Goal: Information Seeking & Learning: Learn about a topic

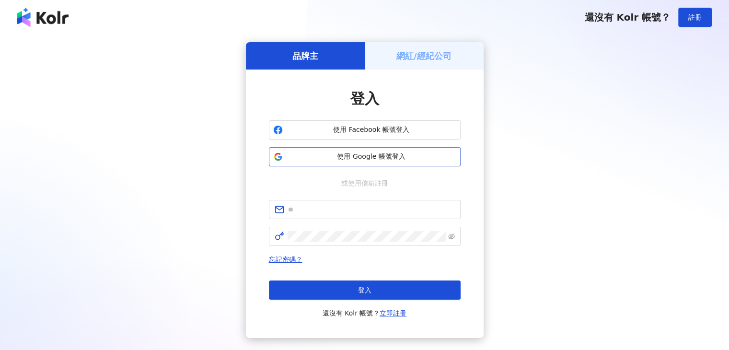
click at [307, 155] on span "使用 Google 帳號登入" at bounding box center [371, 157] width 170 height 10
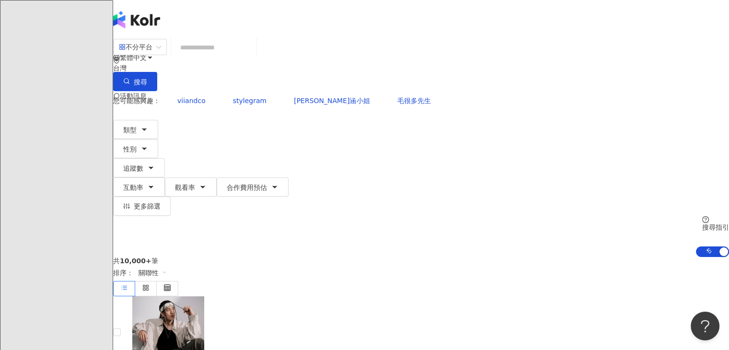
click at [252, 51] on input "search" at bounding box center [214, 47] width 78 height 18
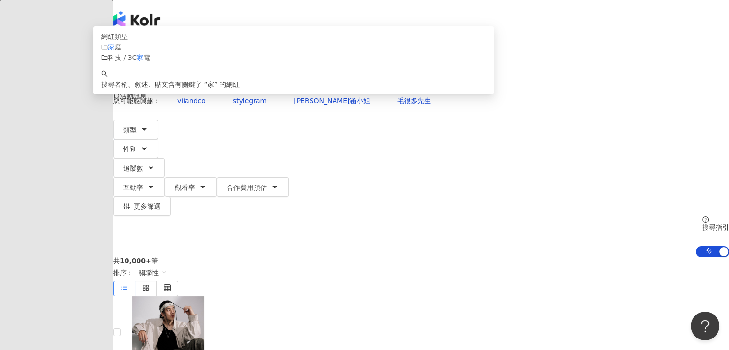
type input "*"
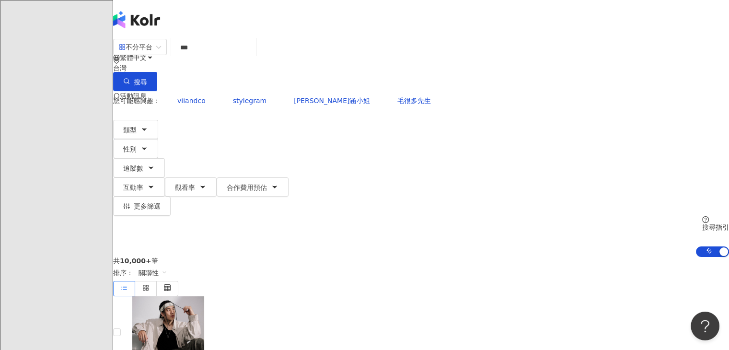
type input "****"
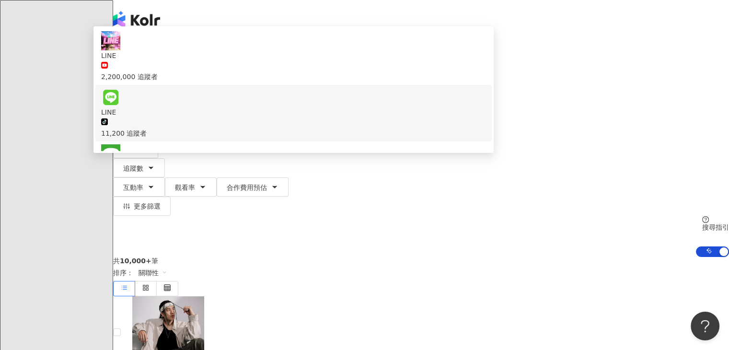
click at [272, 184] on div "16,200 追蹤者" at bounding box center [293, 189] width 385 height 11
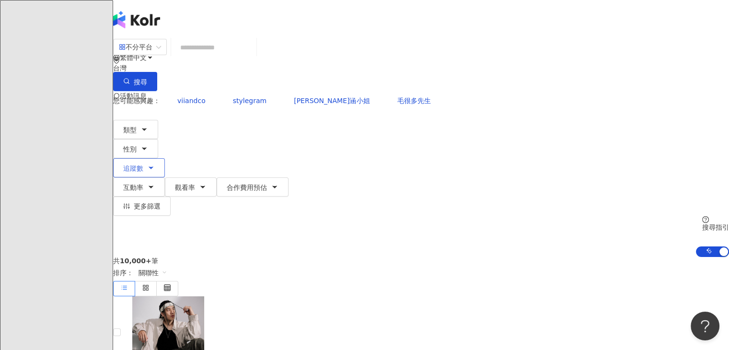
click at [165, 158] on button "追蹤數" at bounding box center [139, 167] width 52 height 19
click at [249, 57] on input "search" at bounding box center [214, 47] width 78 height 18
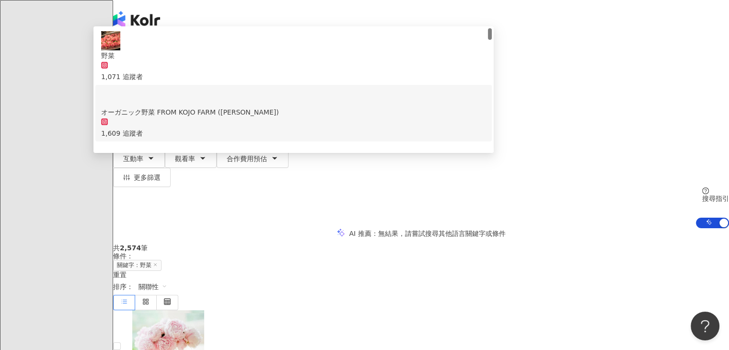
type input "**"
click at [136, 228] on div "AI 推薦 ： 無結果，請嘗試搜尋其他語言關鍵字或條件" at bounding box center [421, 233] width 616 height 10
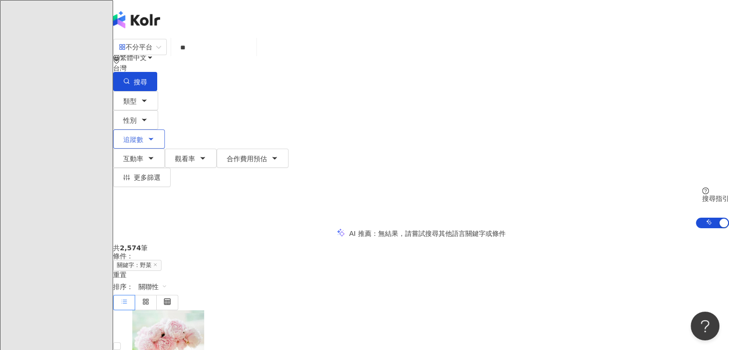
click at [165, 129] on button "追蹤數" at bounding box center [139, 138] width 52 height 19
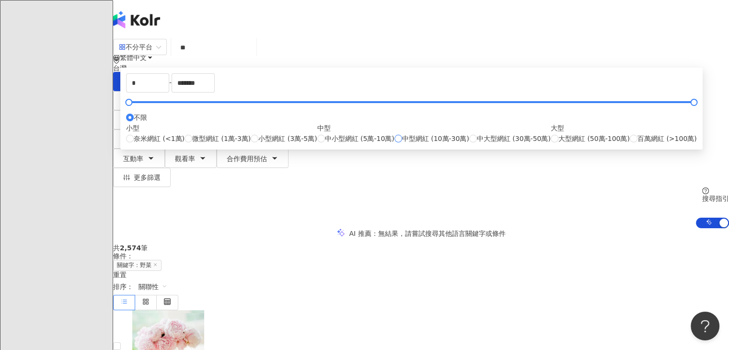
click at [402, 144] on span "中型網紅 (10萬-30萬)" at bounding box center [435, 138] width 67 height 11
type input "******"
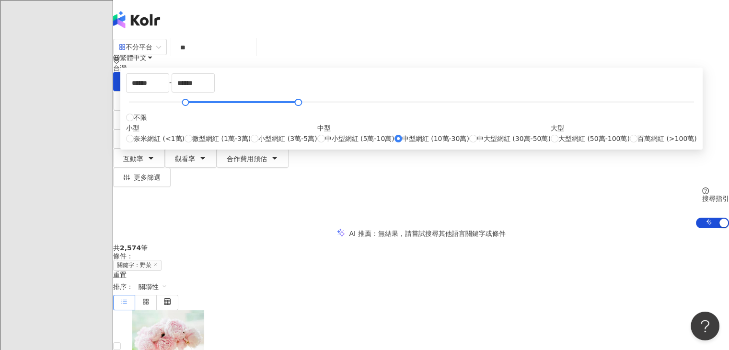
click at [542, 228] on div "AI 推薦 ： 無結果，請嘗試搜尋其他語言關鍵字或條件" at bounding box center [421, 233] width 616 height 10
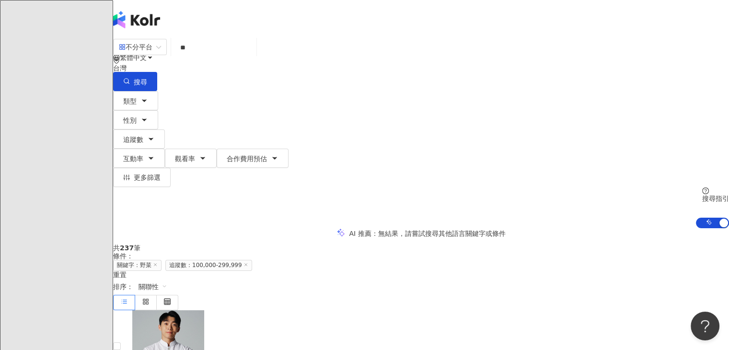
click at [252, 48] on input "**" at bounding box center [214, 47] width 78 height 18
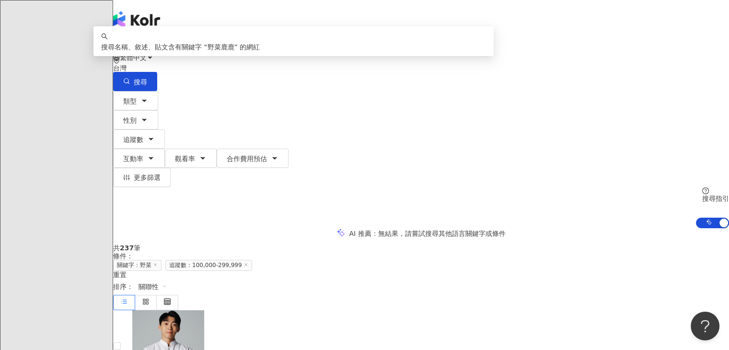
type input "****"
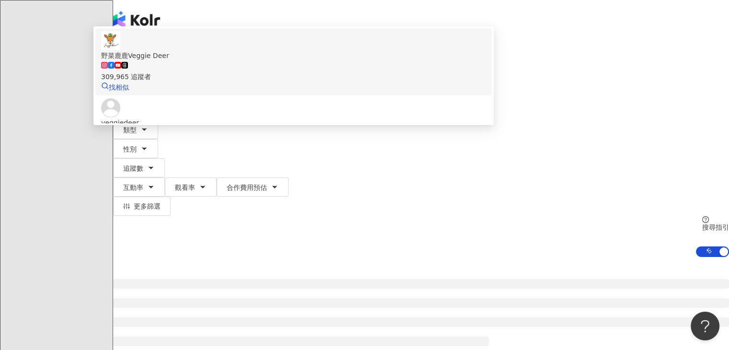
click at [295, 82] on div "309,965 追蹤者" at bounding box center [293, 76] width 385 height 11
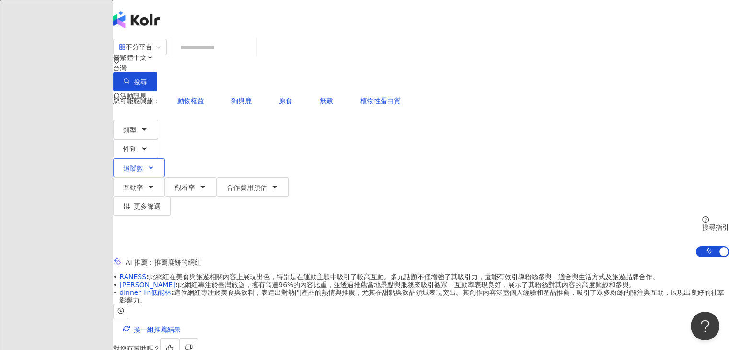
click at [155, 164] on icon "button" at bounding box center [151, 168] width 8 height 8
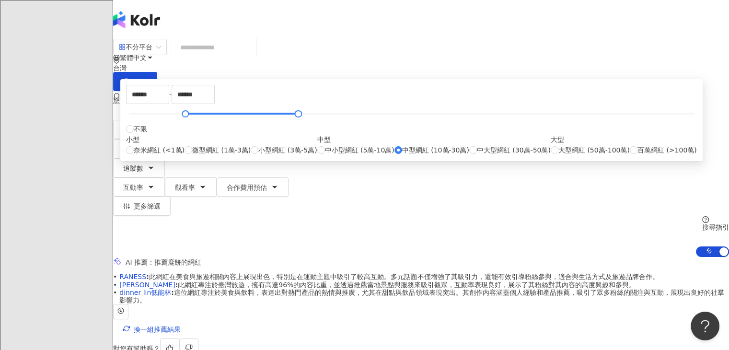
type input "*****"
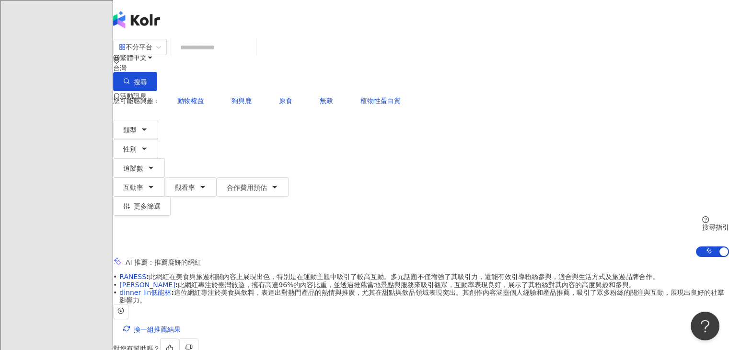
click at [535, 257] on div "AI 推薦 ： 推薦鹿餅的網紅" at bounding box center [421, 262] width 616 height 10
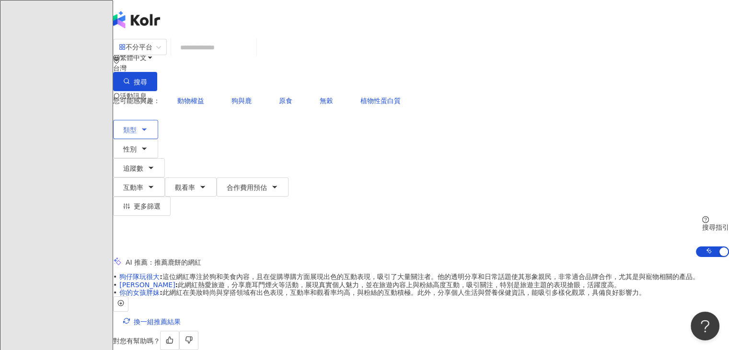
click at [148, 125] on icon "button" at bounding box center [144, 129] width 8 height 8
click at [252, 56] on input "search" at bounding box center [214, 47] width 78 height 18
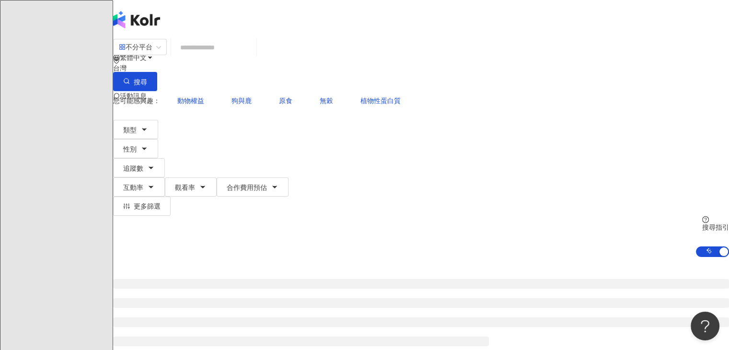
click at [252, 56] on input "search" at bounding box center [214, 47] width 78 height 18
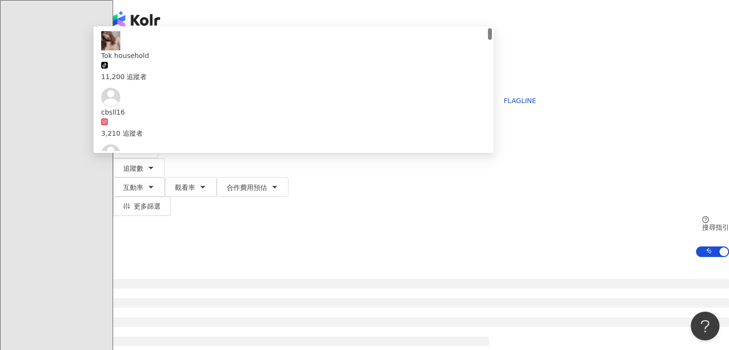
click at [130, 78] on icon "button" at bounding box center [126, 81] width 7 height 7
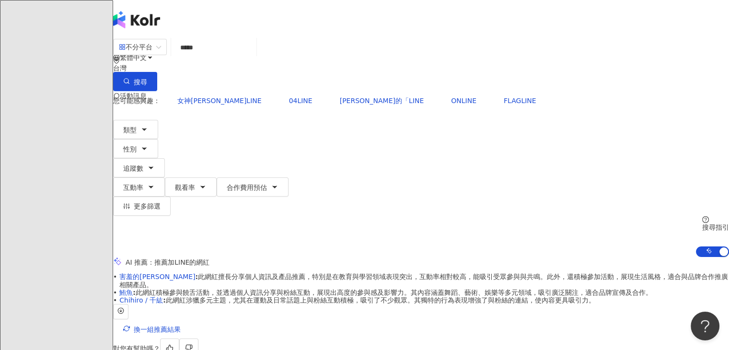
click at [215, 56] on input "*****" at bounding box center [214, 47] width 78 height 18
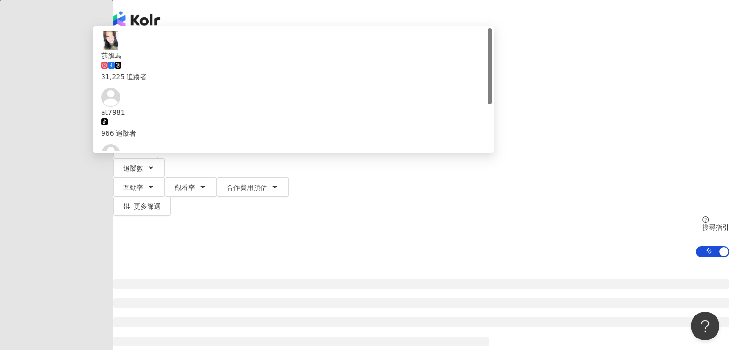
click at [294, 31] on header "繁體中文 活動訊息 行" at bounding box center [421, 19] width 616 height 38
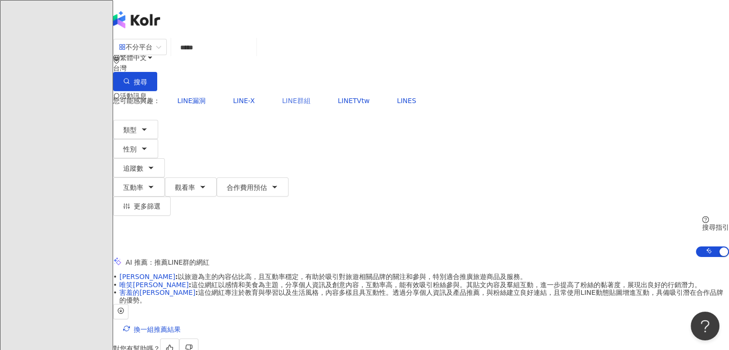
click at [282, 97] on span "LINE群組" at bounding box center [296, 101] width 28 height 8
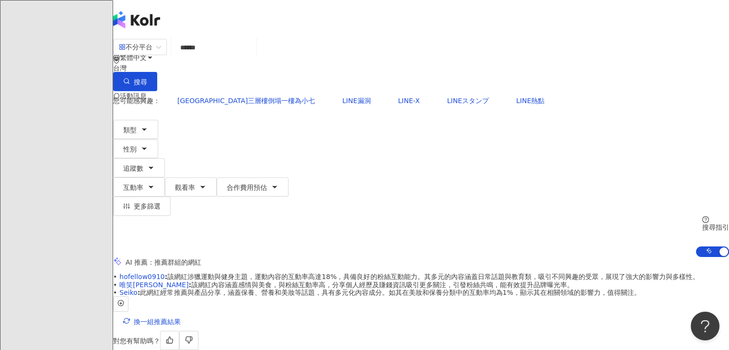
click at [249, 57] on input "******" at bounding box center [214, 47] width 78 height 18
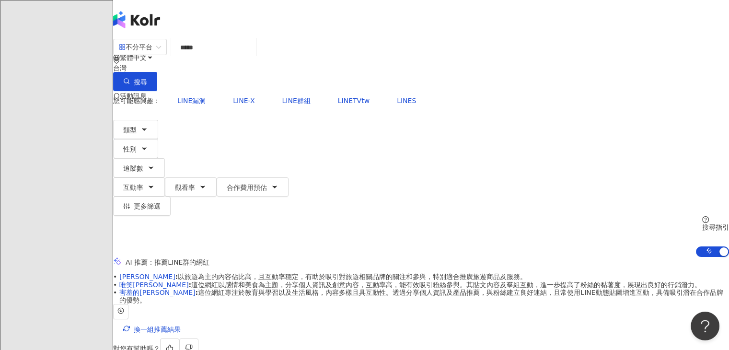
click at [207, 57] on input "*****" at bounding box center [214, 47] width 78 height 18
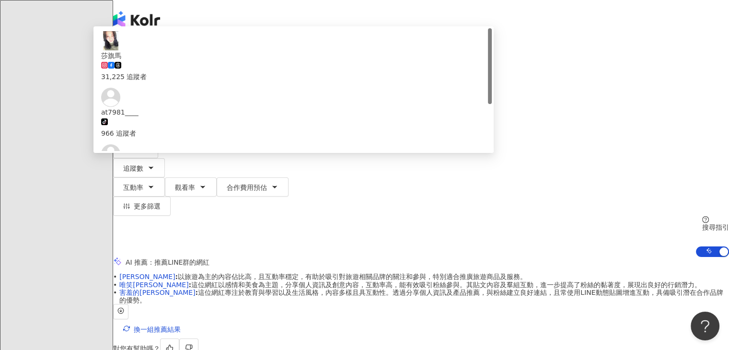
click at [157, 72] on button "搜尋" at bounding box center [135, 81] width 44 height 19
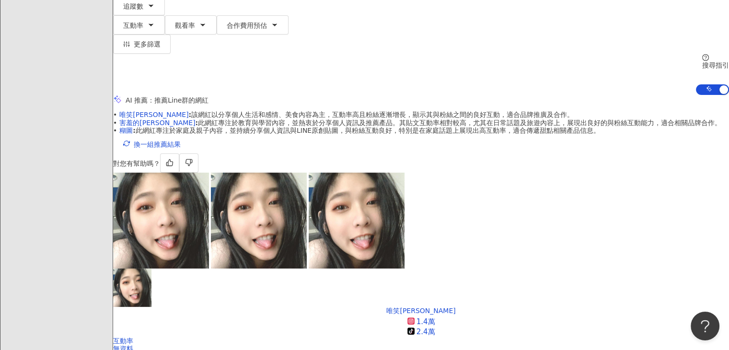
scroll to position [239, 0]
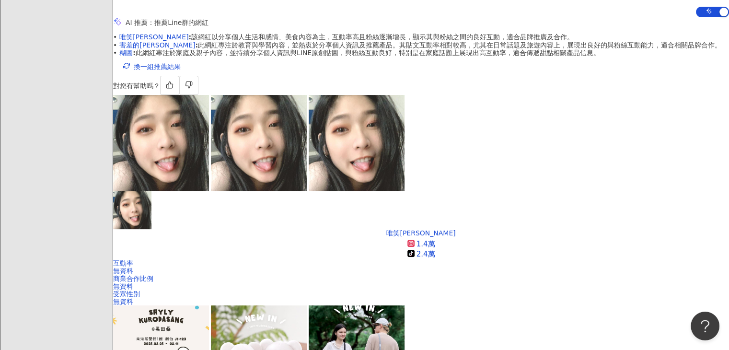
drag, startPoint x: 218, startPoint y: 136, endPoint x: 239, endPoint y: 137, distance: 21.1
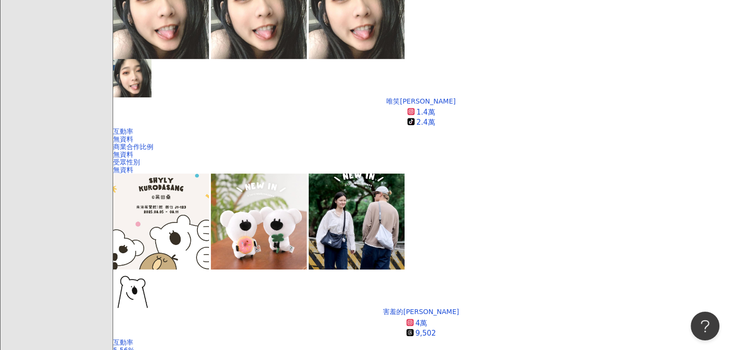
scroll to position [383, 0]
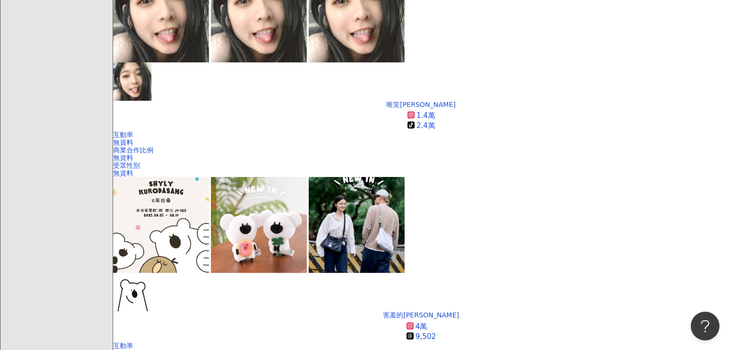
drag, startPoint x: 267, startPoint y: 182, endPoint x: 280, endPoint y: 188, distance: 13.7
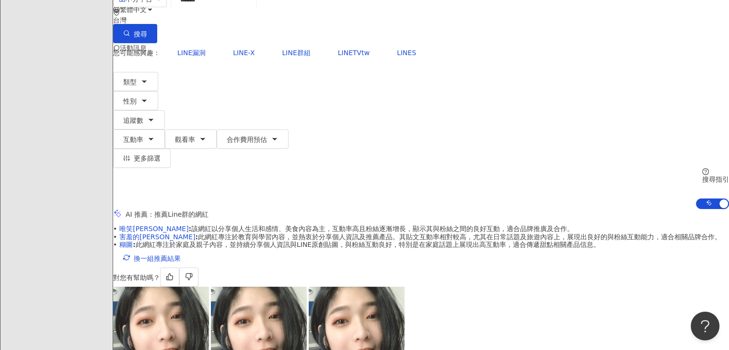
scroll to position [0, 0]
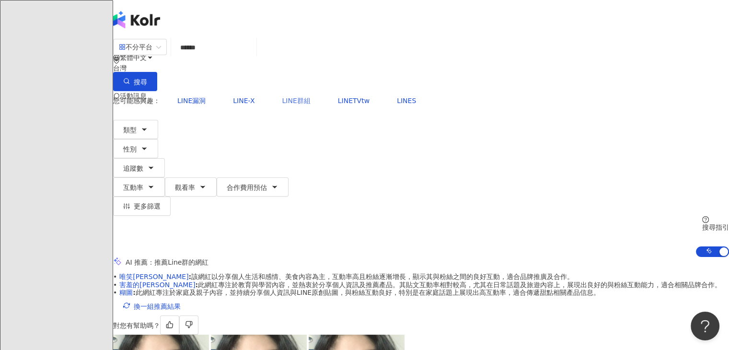
click at [282, 97] on span "LINE群組" at bounding box center [296, 101] width 28 height 8
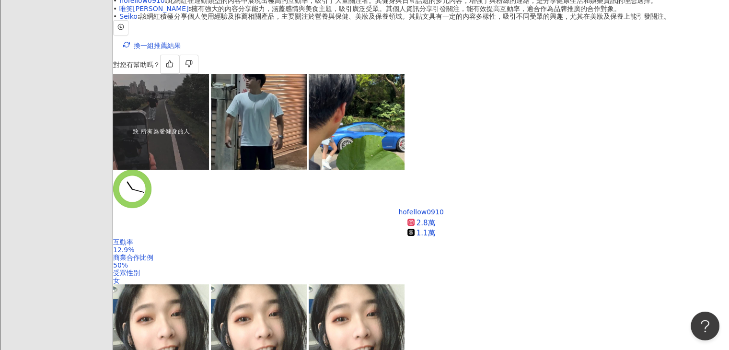
scroll to position [293, 0]
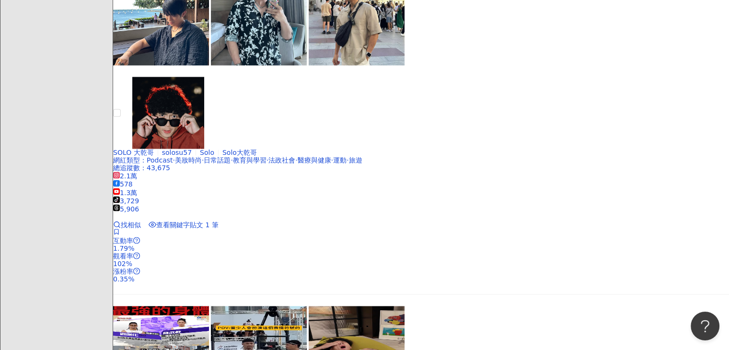
scroll to position [1539, 0]
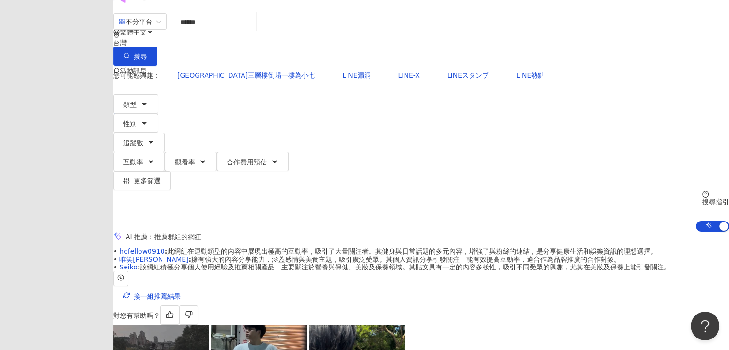
scroll to position [0, 0]
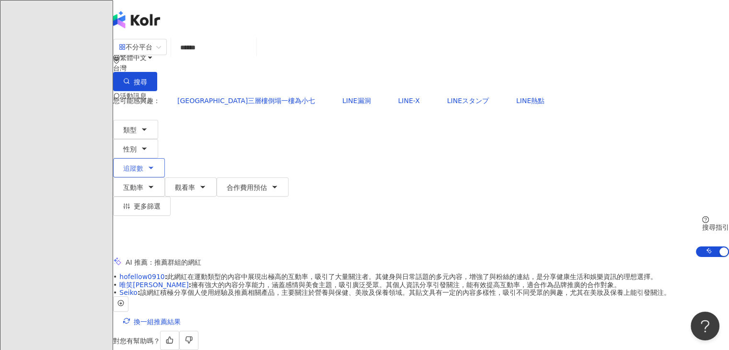
click at [165, 158] on button "追蹤數" at bounding box center [139, 167] width 52 height 19
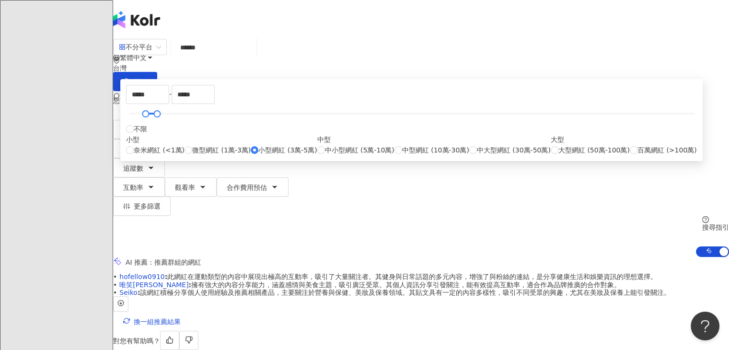
click at [285, 127] on div "***** - ***** 不限 小型 奈米網紅 (<1萬) 微型網紅 (1萬-3萬) 小型網紅 (3萬-5萬) 中型 中小型網紅 (5萬-10萬) 中型網紅…" at bounding box center [411, 120] width 582 height 82
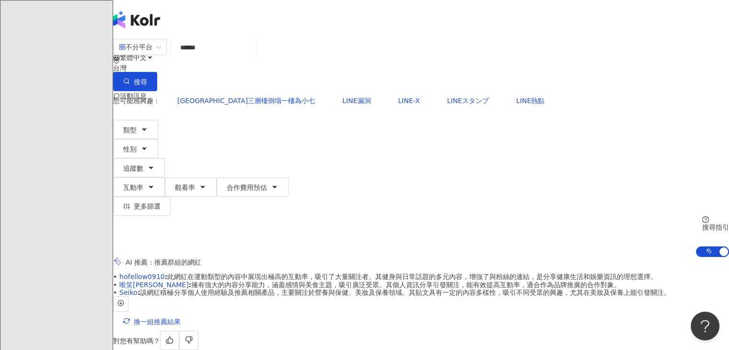
click at [527, 91] on div "您可能感興趣： 花蓮玉里中山路三層樓倒塌一樓為小七 LINE漏洞 LINE-X LINEスタンプ LINE熱點 類型 性別 追蹤數 互動率 觀看率 合作費用預…" at bounding box center [421, 153] width 616 height 125
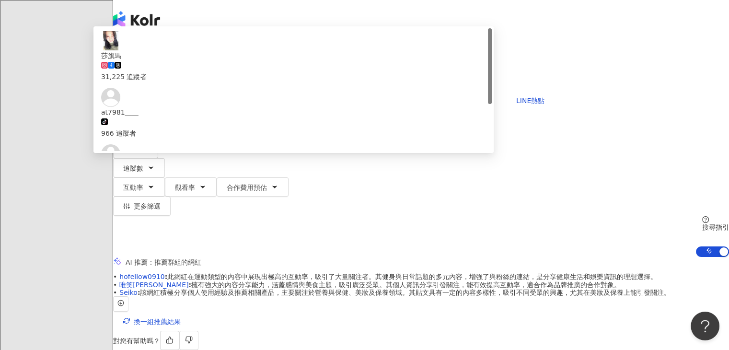
click at [252, 57] on input "******" at bounding box center [214, 47] width 78 height 18
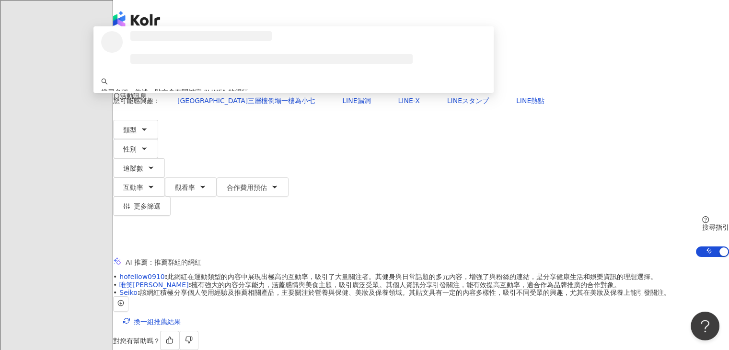
click at [157, 72] on button "搜尋" at bounding box center [135, 81] width 44 height 19
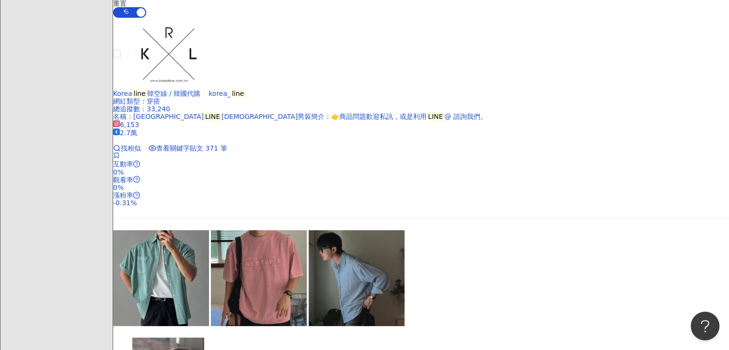
scroll to position [383, 0]
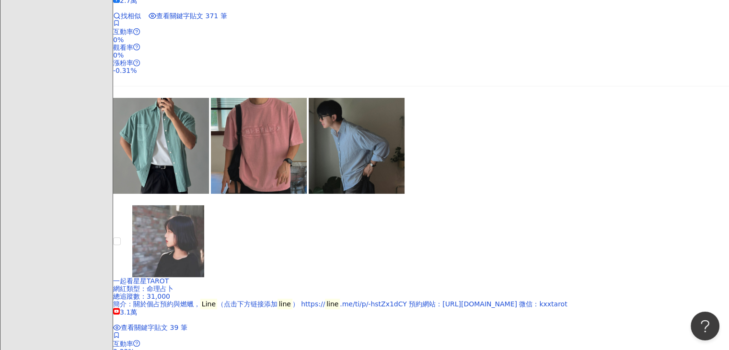
scroll to position [144, 0]
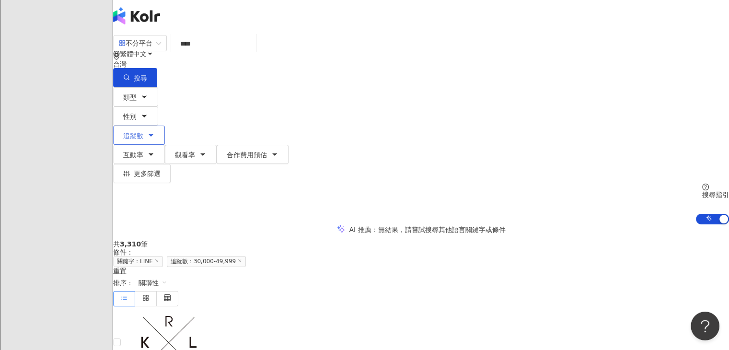
scroll to position [0, 0]
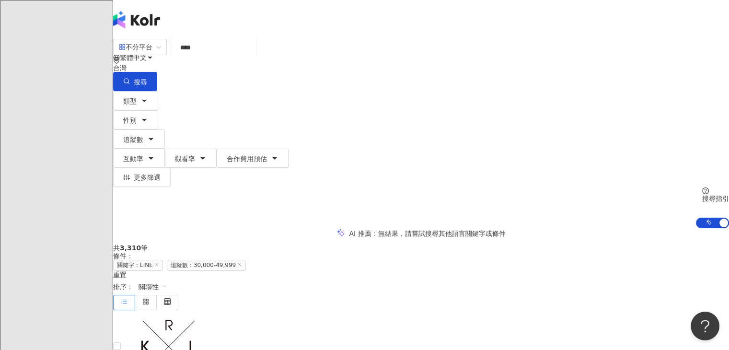
click at [280, 66] on div "不分平台 **** 台灣 搜尋 loading 搜尋名稱、敘述、貼文含有關鍵字 “ LINE ” 的網紅" at bounding box center [421, 64] width 616 height 53
click at [252, 57] on input "****" at bounding box center [214, 47] width 78 height 18
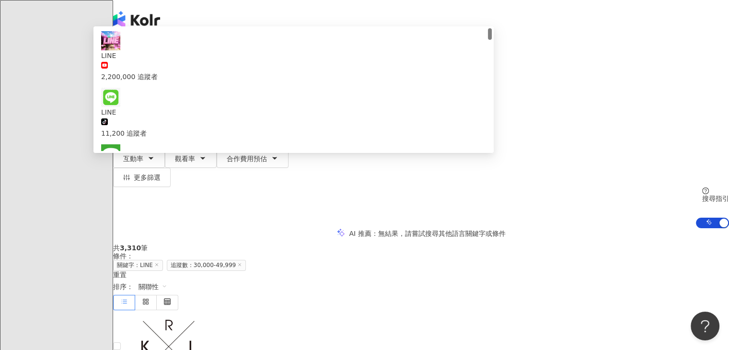
click at [252, 57] on input "****" at bounding box center [214, 47] width 78 height 18
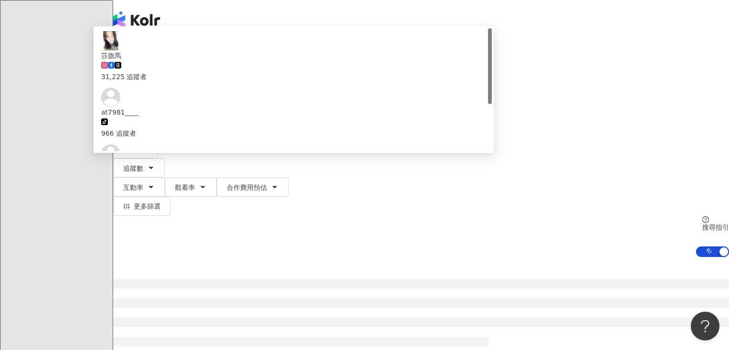
type input "*****"
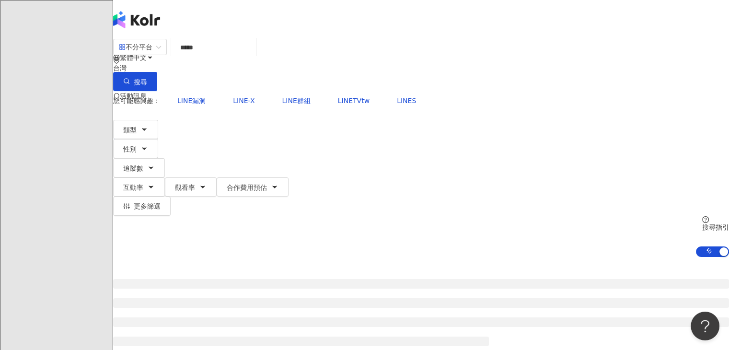
click at [445, 22] on div "繁體中文 活動訊息 行" at bounding box center [421, 76] width 616 height 153
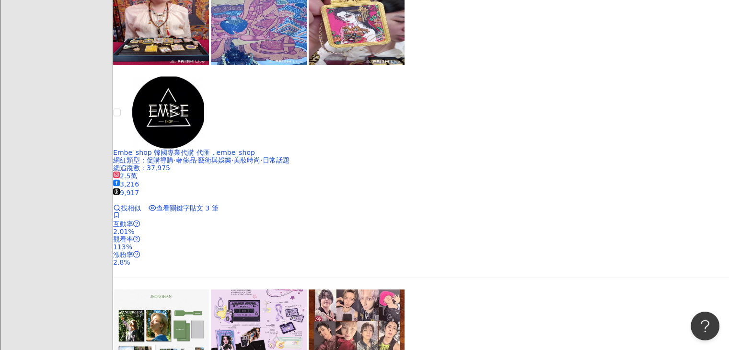
scroll to position [2012, 0]
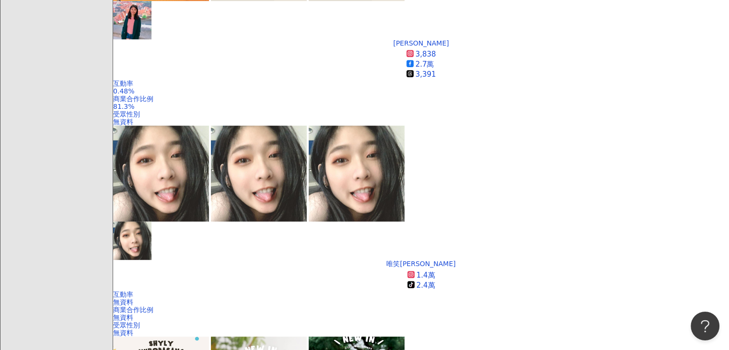
scroll to position [315, 0]
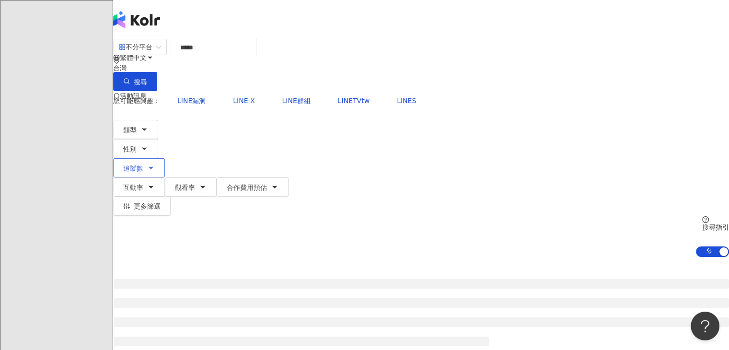
click at [165, 158] on button "追蹤數" at bounding box center [139, 167] width 52 height 19
type input "*"
type input "*******"
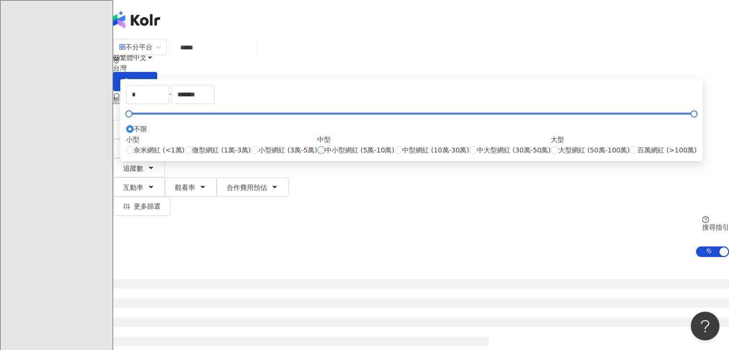
click at [364, 155] on span "中小型網紅 (5萬-10萬)" at bounding box center [359, 150] width 69 height 11
type input "*****"
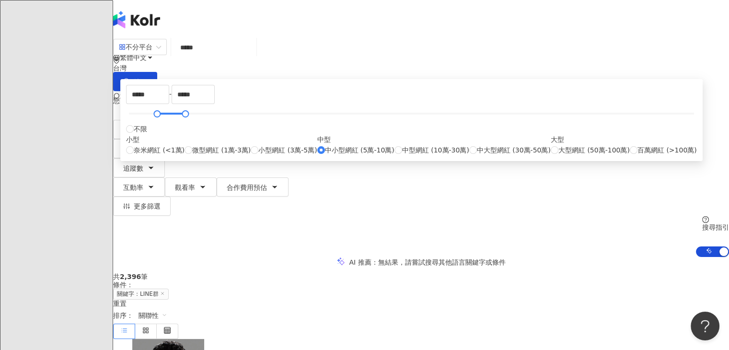
click at [558, 257] on div "AI 推薦 ： 無結果，請嘗試搜尋其他語言關鍵字或條件" at bounding box center [421, 262] width 616 height 10
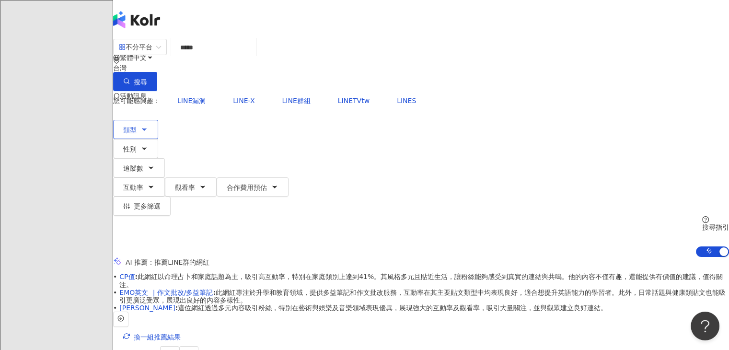
click at [158, 120] on button "類型" at bounding box center [135, 129] width 45 height 19
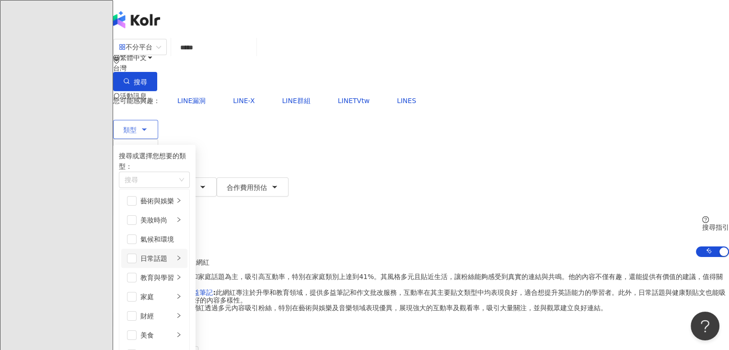
scroll to position [48, 0]
click at [182, 255] on icon "right" at bounding box center [179, 258] width 6 height 6
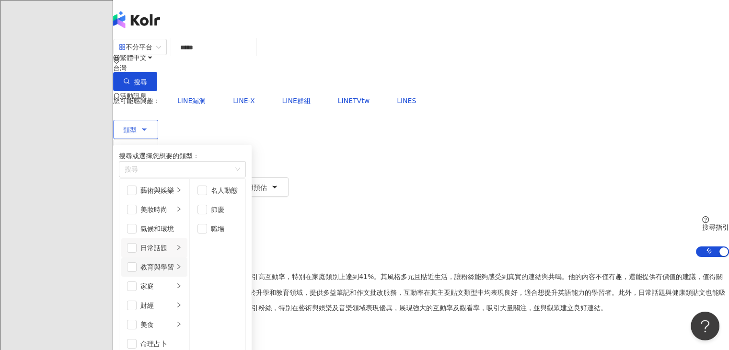
click at [187, 257] on li "教育與學習" at bounding box center [154, 266] width 66 height 19
click at [182, 283] on icon "right" at bounding box center [179, 286] width 6 height 6
click at [187, 296] on li "財經" at bounding box center [154, 305] width 66 height 19
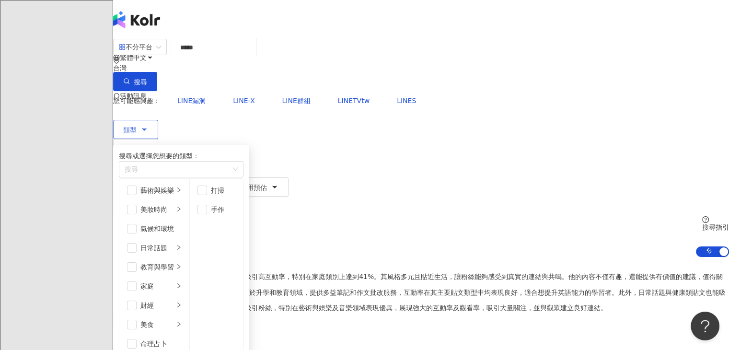
click at [207, 232] on span "button" at bounding box center [202, 229] width 10 height 10
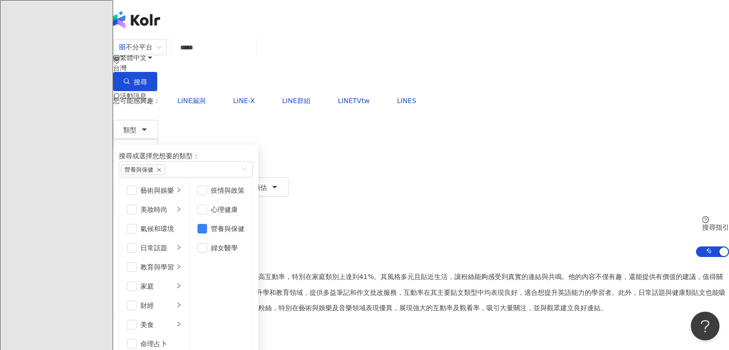
click at [414, 257] on div "AI 推薦 ： 推薦LINE群的網紅" at bounding box center [421, 262] width 616 height 10
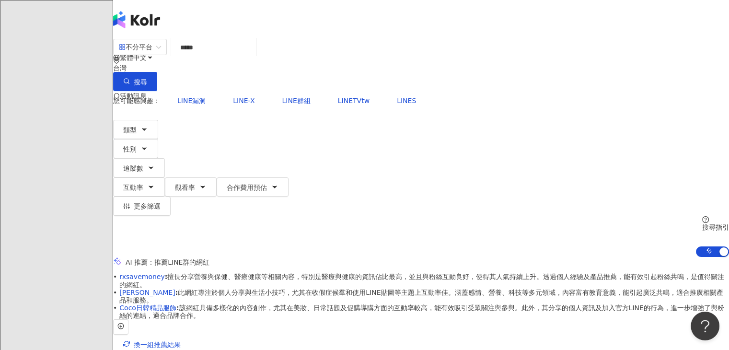
click at [252, 57] on input "*****" at bounding box center [214, 47] width 78 height 18
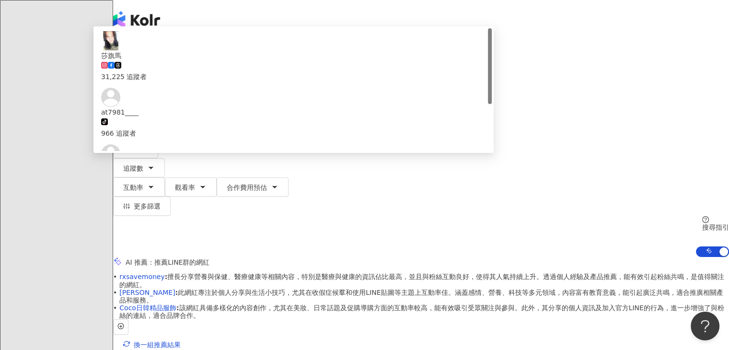
type input "*"
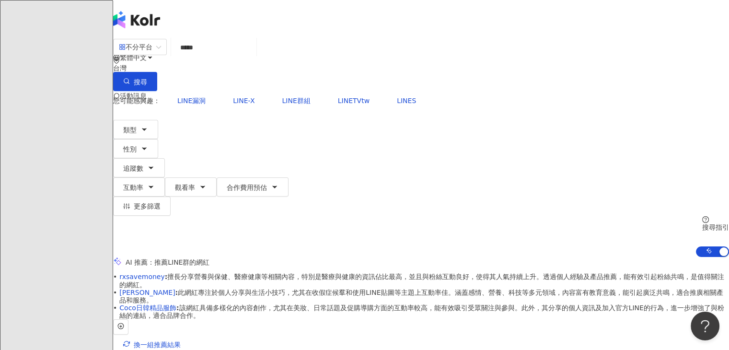
type input "*****"
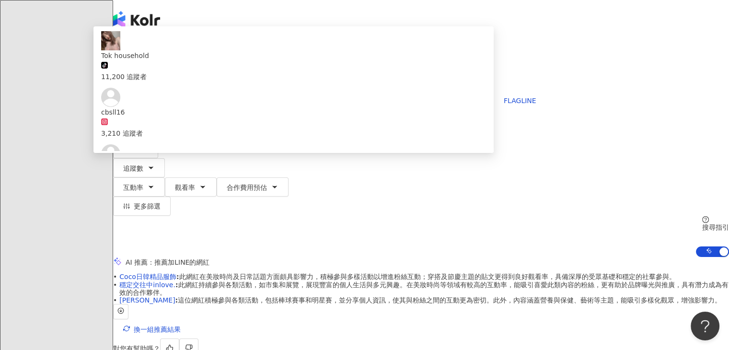
click at [416, 44] on div "不分平台 ***** 台灣 搜尋 2cad0b74-734f-4ac7-9f1b-db787562f52e Tok household tiktok-icon…" at bounding box center [421, 64] width 616 height 53
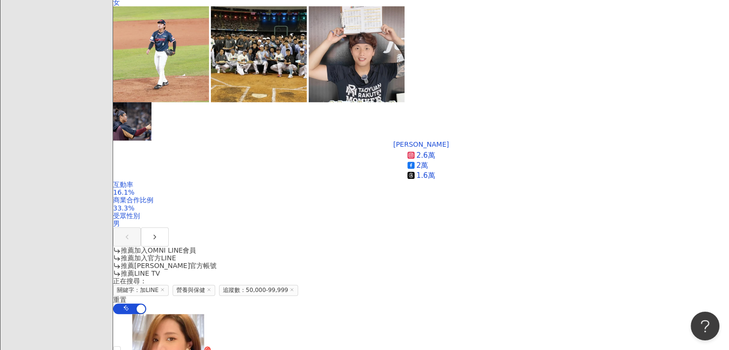
scroll to position [766, 0]
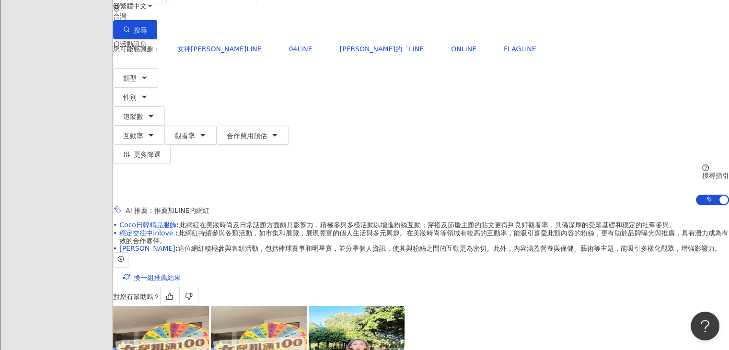
scroll to position [0, 0]
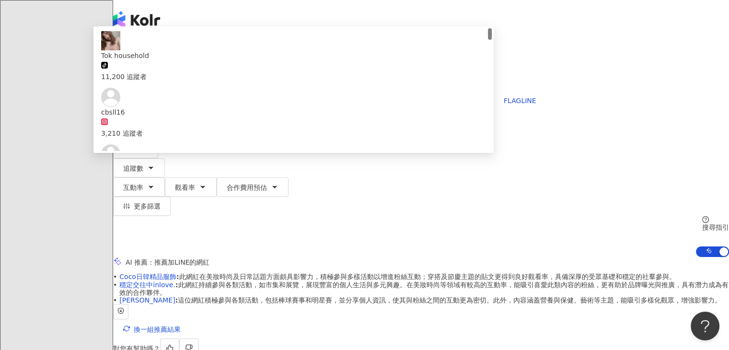
click at [229, 56] on input "*****" at bounding box center [214, 47] width 78 height 18
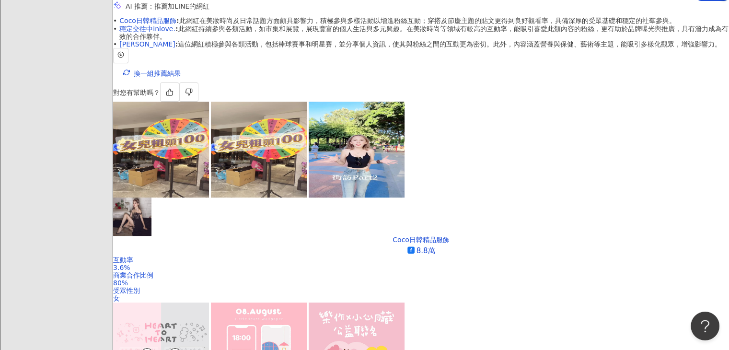
scroll to position [287, 0]
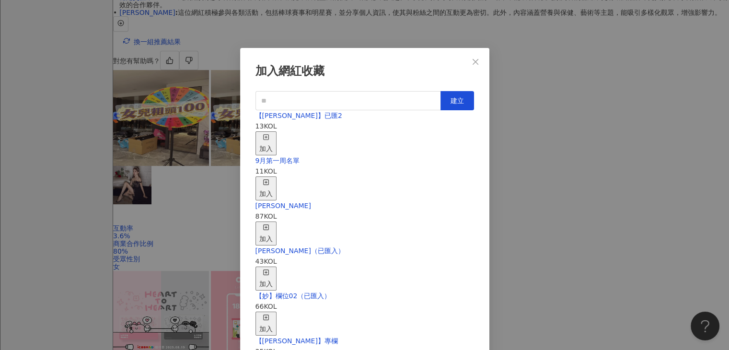
click at [273, 136] on div "加入" at bounding box center [265, 143] width 13 height 21
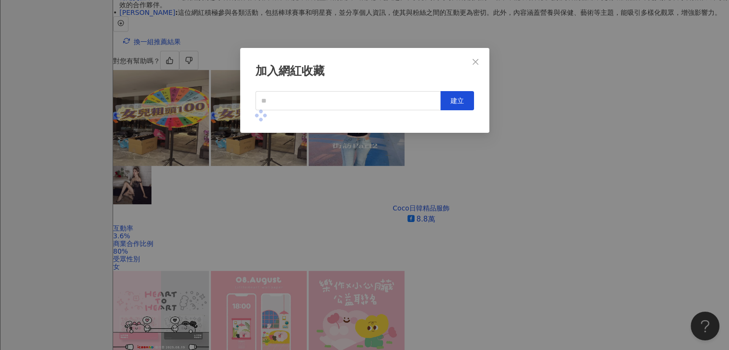
click at [503, 83] on div "加入網紅收藏 建立" at bounding box center [364, 175] width 729 height 350
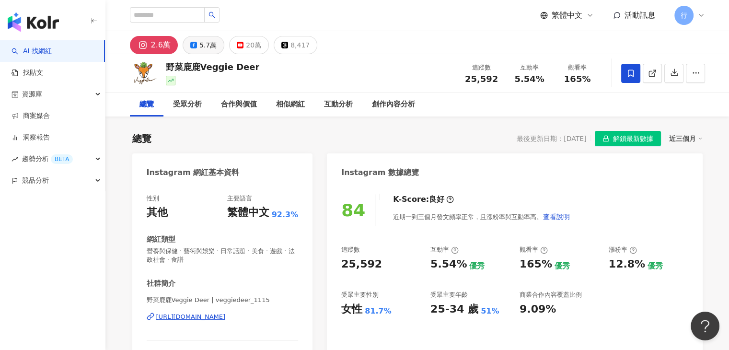
click at [190, 48] on button "5.7萬" at bounding box center [203, 45] width 42 height 18
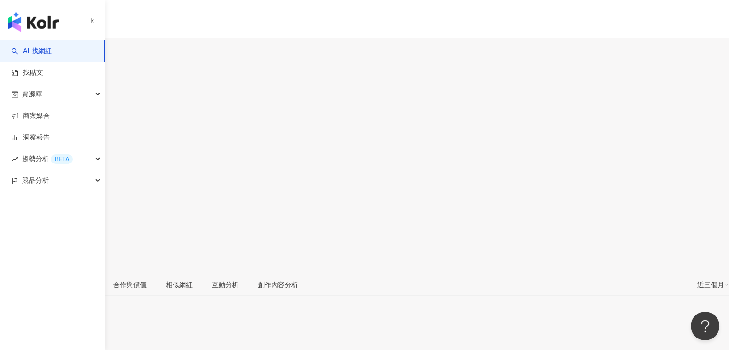
scroll to position [144, 0]
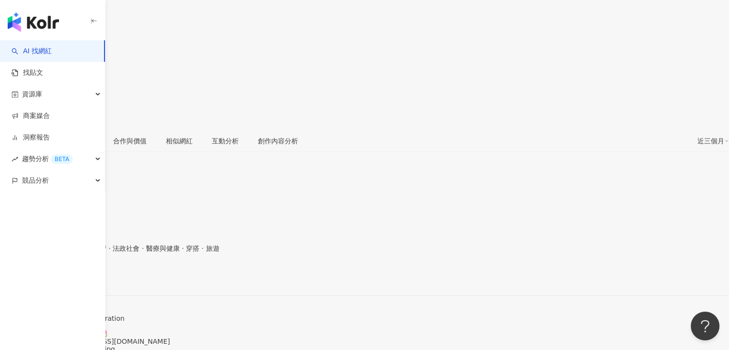
click at [290, 249] on div "性別 女 主要語言 繁體中文 91.8% 網紅類型 母嬰 · 親子 · 日常話題 · 教育與學習 · 法政社會 · 醫療與健康 · 穿搭 · 旅遊 社群簡介 …" at bounding box center [364, 287] width 729 height 178
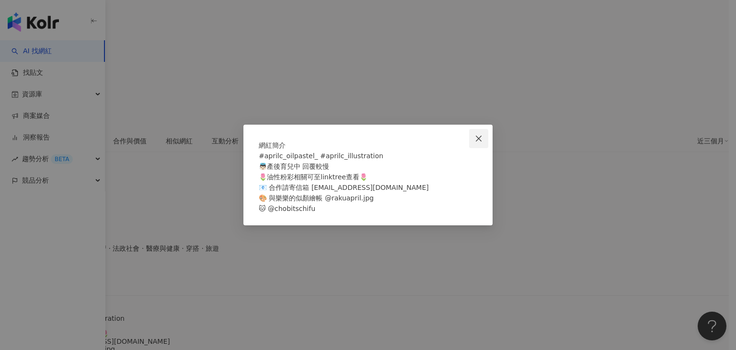
click at [481, 135] on icon "close" at bounding box center [479, 139] width 8 height 8
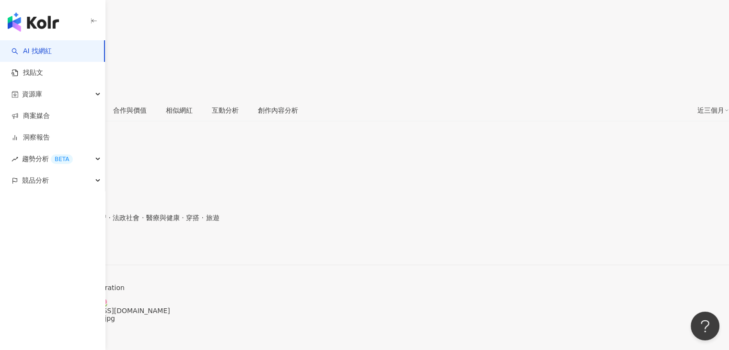
scroll to position [160, 0]
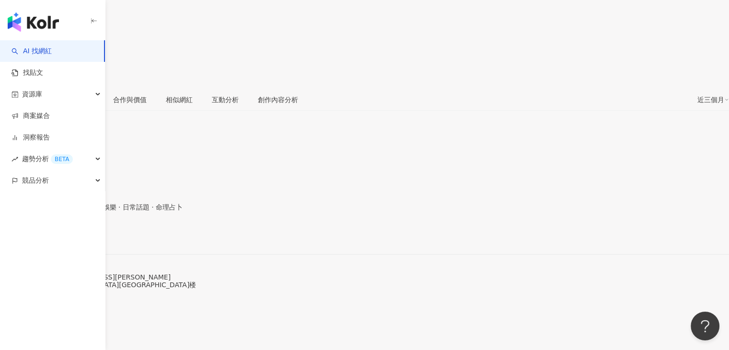
scroll to position [239, 0]
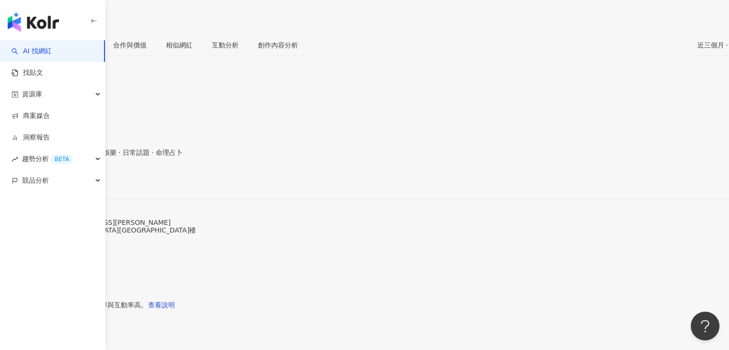
click at [20, 241] on span "看更多" at bounding box center [10, 245] width 20 height 8
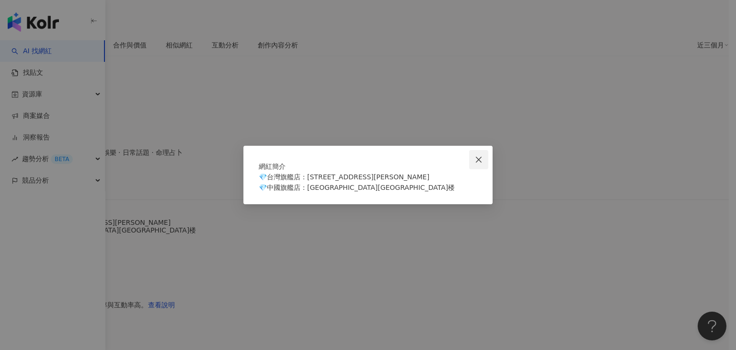
click at [485, 156] on span "Close" at bounding box center [478, 160] width 19 height 8
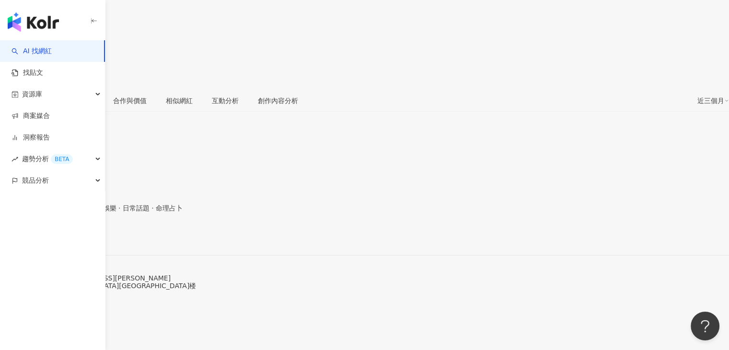
scroll to position [144, 0]
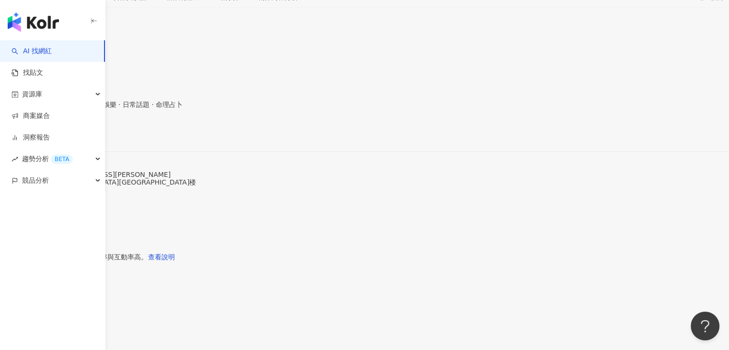
click at [20, 193] on span "看更多" at bounding box center [10, 197] width 20 height 8
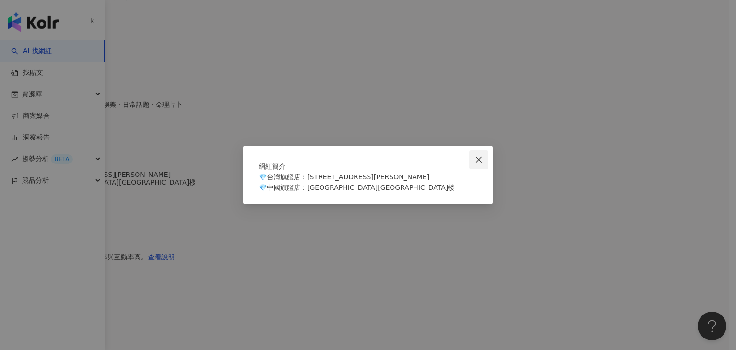
click at [480, 150] on button "Close" at bounding box center [478, 159] width 19 height 19
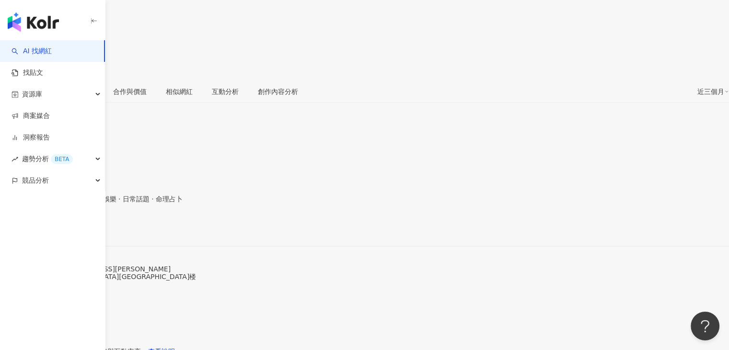
scroll to position [192, 0]
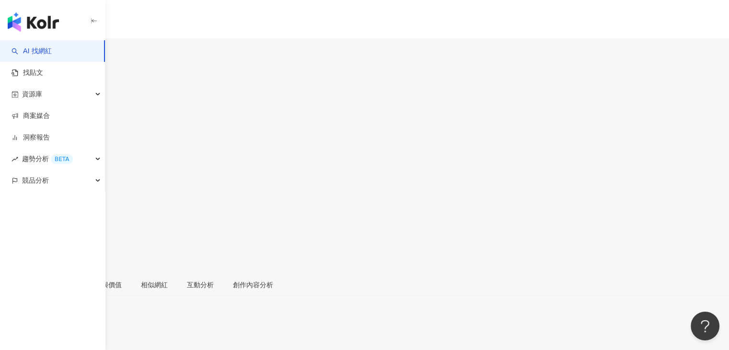
scroll to position [144, 0]
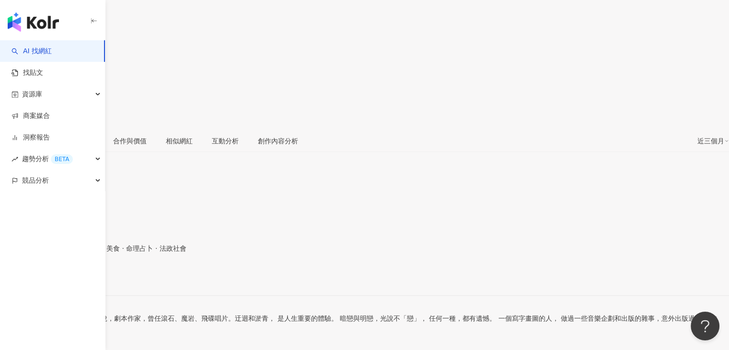
click at [20, 337] on span "看更多" at bounding box center [10, 341] width 20 height 8
click at [285, 241] on div "網紅簡介 水瓶鯨魚，寫作，漫畫，插畫，小說，劇本作家，曾任滾石、魔岩、飛碟唱片。迂迴和淤青， 是人生重要的體驗。 暗戀與明戀，光說不「戀」， 任何一種，都有遺…" at bounding box center [364, 175] width 729 height 350
click at [20, 337] on span "看更多" at bounding box center [10, 341] width 20 height 8
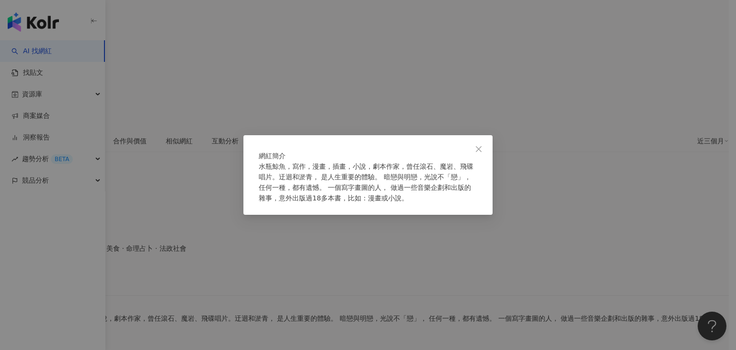
drag, startPoint x: 480, startPoint y: 130, endPoint x: 445, endPoint y: 137, distance: 36.5
click at [480, 145] on icon "close" at bounding box center [479, 149] width 8 height 8
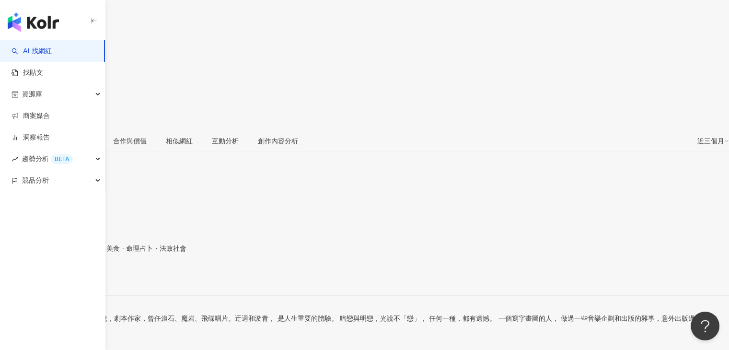
click at [20, 337] on span "看更多" at bounding box center [10, 341] width 20 height 8
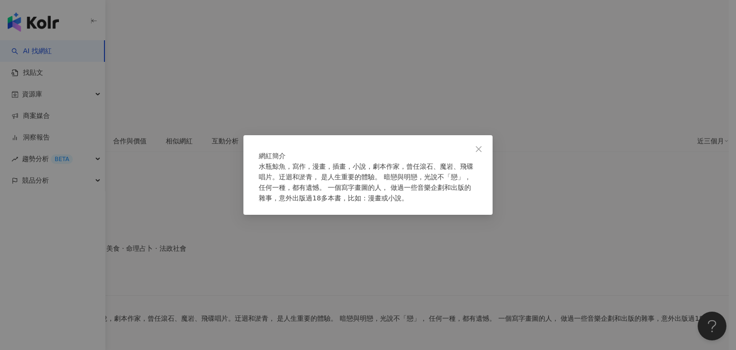
click at [472, 145] on span "Close" at bounding box center [478, 149] width 19 height 8
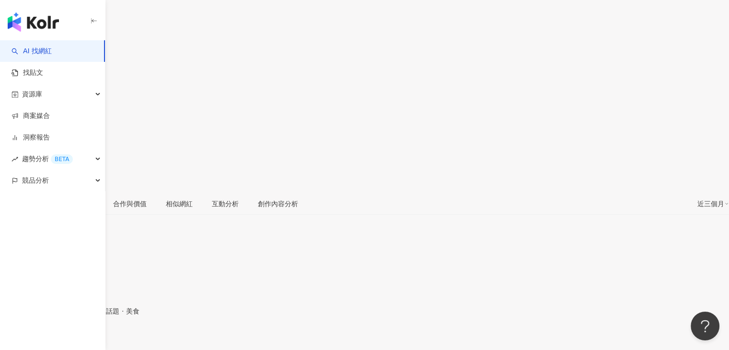
scroll to position [239, 0]
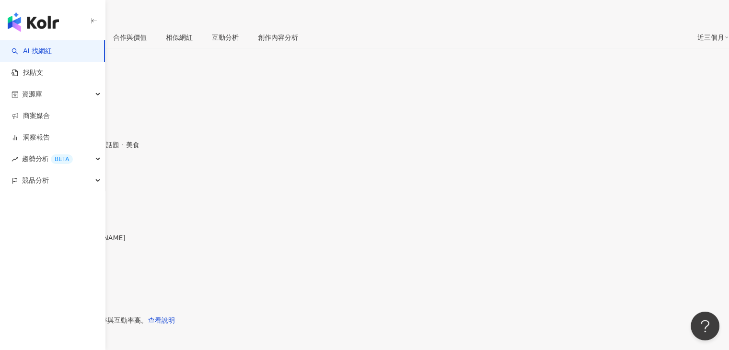
click at [20, 256] on span "看更多" at bounding box center [10, 260] width 20 height 8
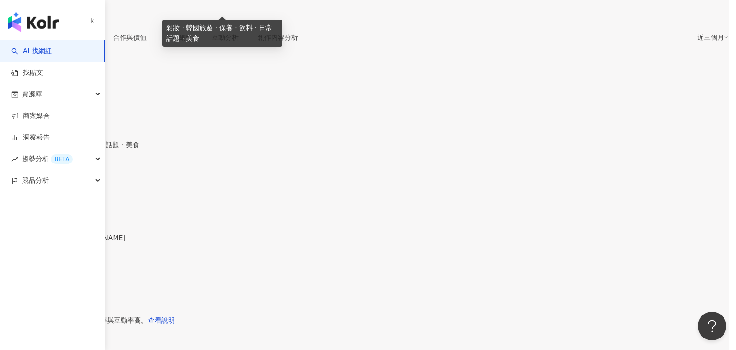
click at [288, 145] on div "網紅簡介" at bounding box center [368, 150] width 218 height 11
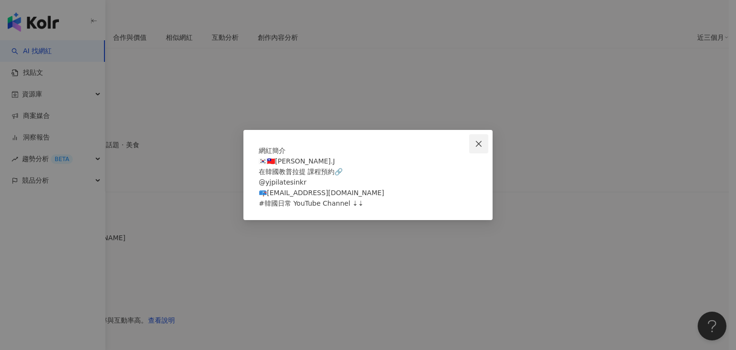
click at [479, 140] on icon "close" at bounding box center [479, 143] width 6 height 6
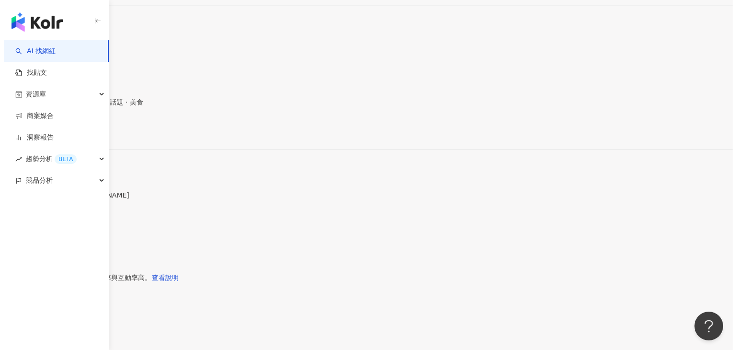
scroll to position [287, 0]
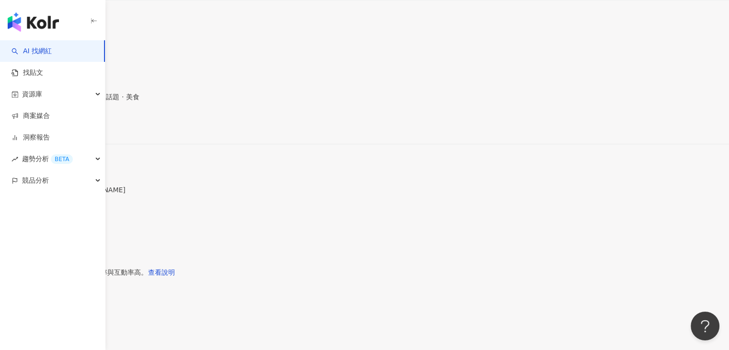
click at [290, 101] on div "社群簡介 YI.J | yichiehj https://www.instagram.com/yichiehj/ 🇰🇷🇹🇼YI.J 在韓國教普拉提 課程預約🔗…" at bounding box center [364, 159] width 729 height 116
click at [291, 96] on div "性別 女 主要語言 繁體中文 93.4% 網紅類型 彩妝 · 韓國旅遊 · 保養 · 飲料 · 日常話題 · 美食 社群簡介 YI.J | yichiehj …" at bounding box center [364, 131] width 729 height 170
click at [20, 208] on span "看更多" at bounding box center [10, 212] width 20 height 8
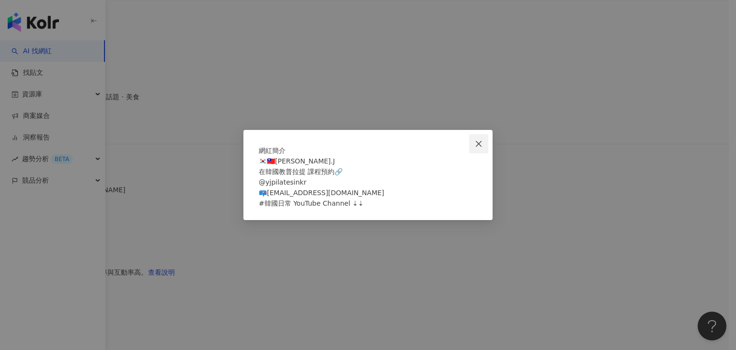
click at [481, 140] on icon "close" at bounding box center [479, 143] width 6 height 6
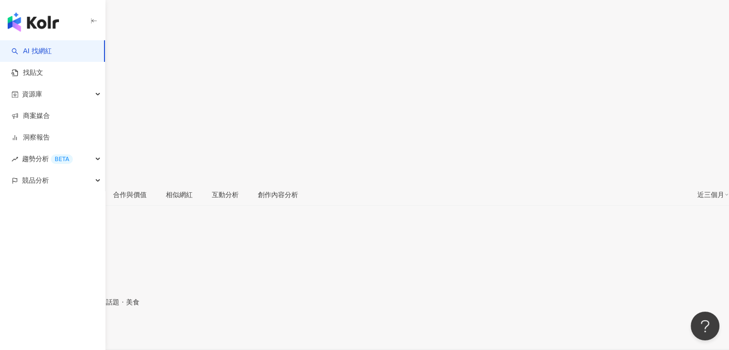
scroll to position [144, 0]
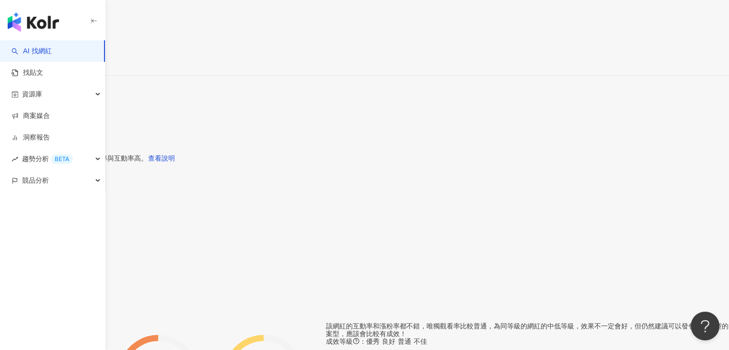
scroll to position [479, 0]
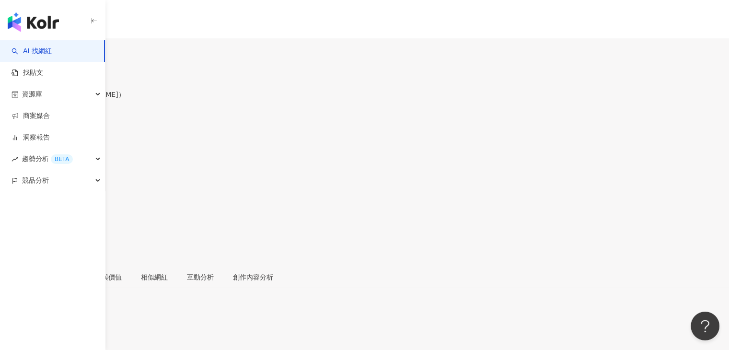
click at [312, 62] on div "白瓔（白櫻） 追蹤數 14,397 互動率 無資料 觀看率 無資料" at bounding box center [364, 164] width 729 height 204
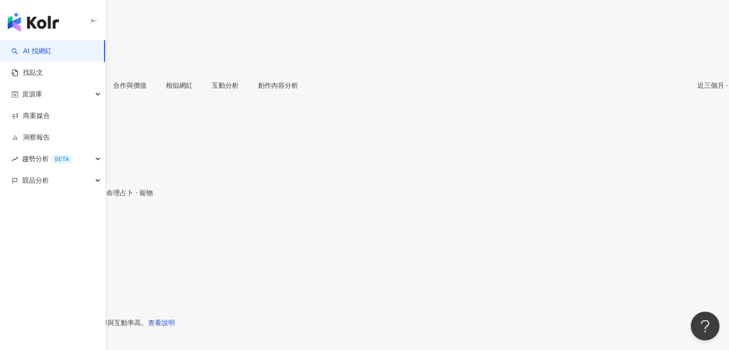
drag, startPoint x: 249, startPoint y: 123, endPoint x: 270, endPoint y: 96, distance: 33.7
click at [270, 196] on div "社群簡介 𝕍 𝕍 ♡ | _____blueblood_____ [URL][DOMAIN_NAME] 停用中." at bounding box center [364, 231] width 729 height 70
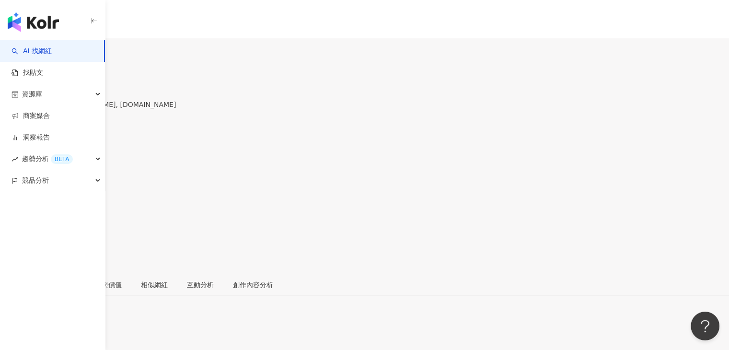
drag, startPoint x: 164, startPoint y: 69, endPoint x: 190, endPoint y: 69, distance: 25.9
click at [190, 69] on div "[PERSON_NAME] Day [PERSON_NAME], [PERSON_NAME], [DOMAIN_NAME] 追蹤數 11,001 互動率 58…" at bounding box center [364, 167] width 729 height 211
copy div "Lillian"
click at [362, 72] on div "Lillian Happy Day 俐俐安, Lillian, Lillian.TW 追蹤數 11,001 互動率 58.3% 觀看率 1,924%" at bounding box center [364, 167] width 729 height 211
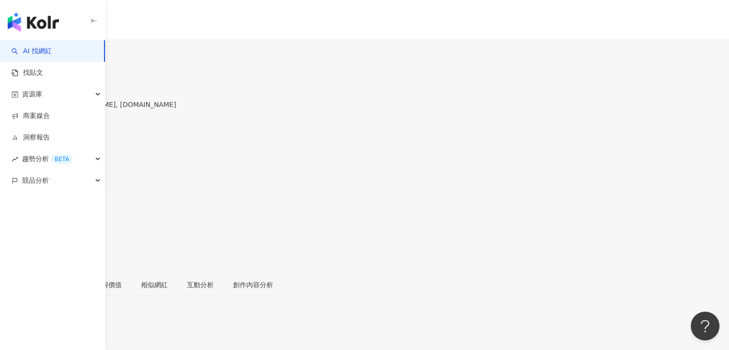
drag, startPoint x: 166, startPoint y: 80, endPoint x: 182, endPoint y: 79, distance: 16.3
click at [176, 101] on span "[PERSON_NAME], [PERSON_NAME], [DOMAIN_NAME]" at bounding box center [88, 105] width 176 height 8
copy span "俐俐安"
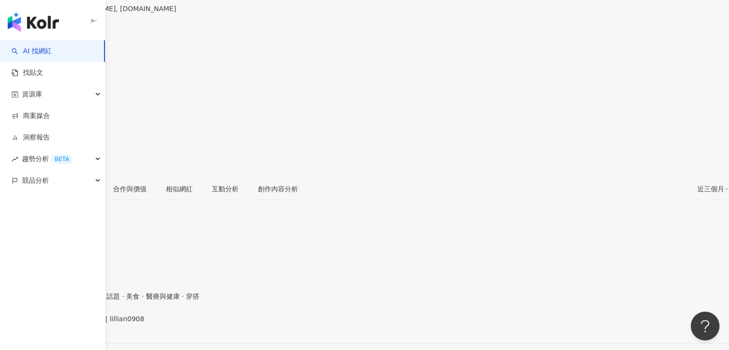
scroll to position [239, 0]
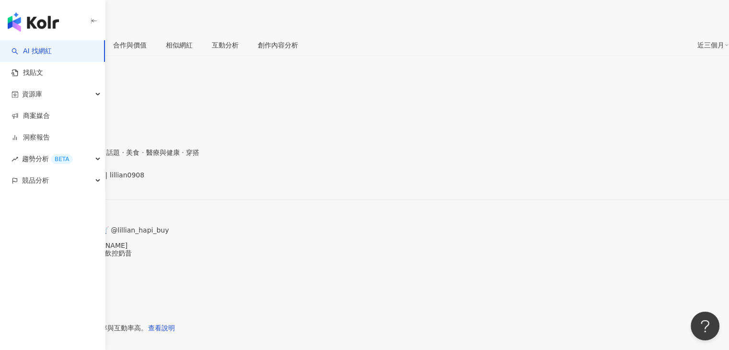
click at [20, 264] on span "看更多" at bounding box center [10, 268] width 20 height 8
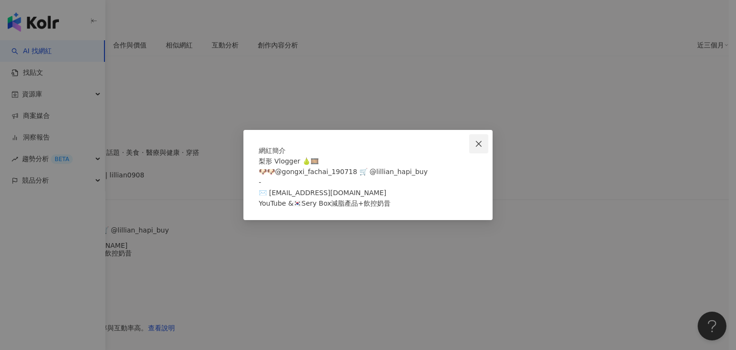
click at [481, 140] on icon "close" at bounding box center [479, 144] width 8 height 8
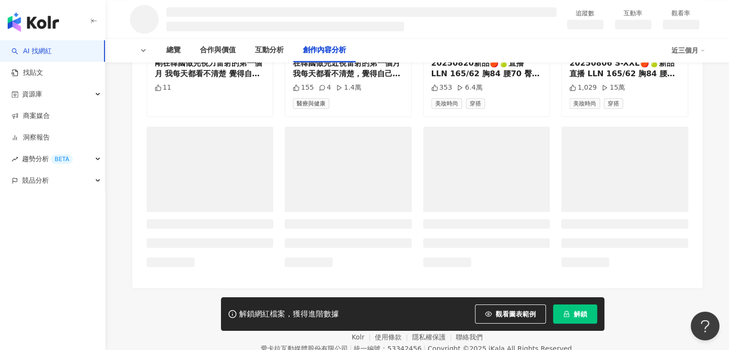
scroll to position [1289, 0]
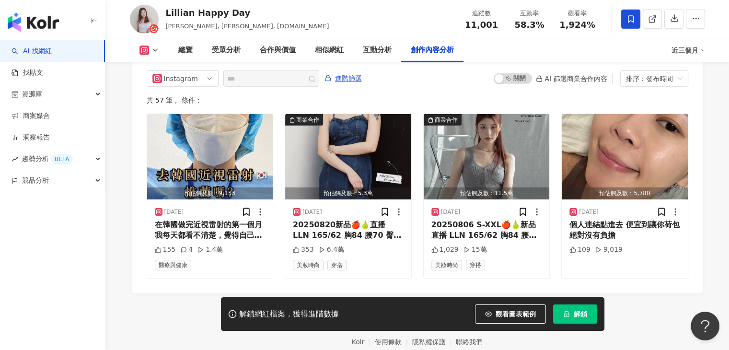
scroll to position [2991, 0]
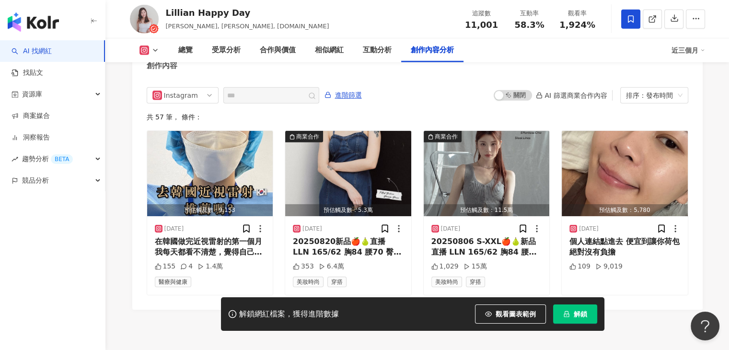
click at [491, 113] on div "共 57 筆 ， 條件：" at bounding box center [417, 117] width 541 height 8
click at [485, 131] on img "button" at bounding box center [486, 173] width 126 height 85
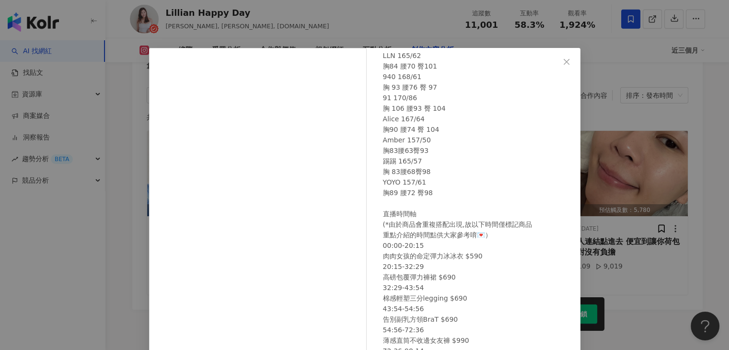
scroll to position [5, 0]
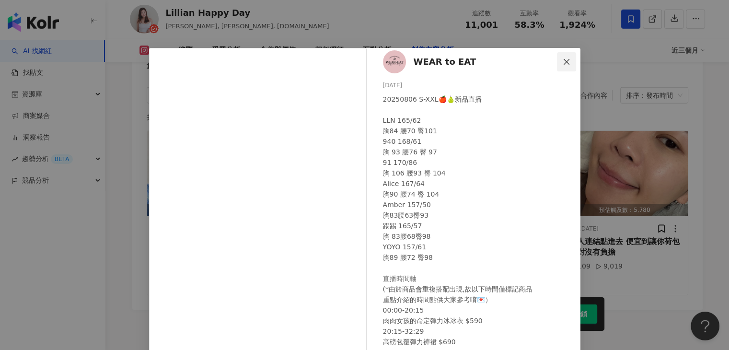
click at [559, 56] on button "Close" at bounding box center [566, 61] width 19 height 19
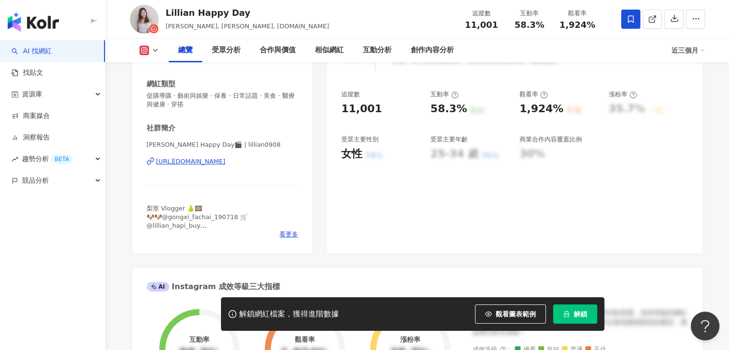
scroll to position [22, 0]
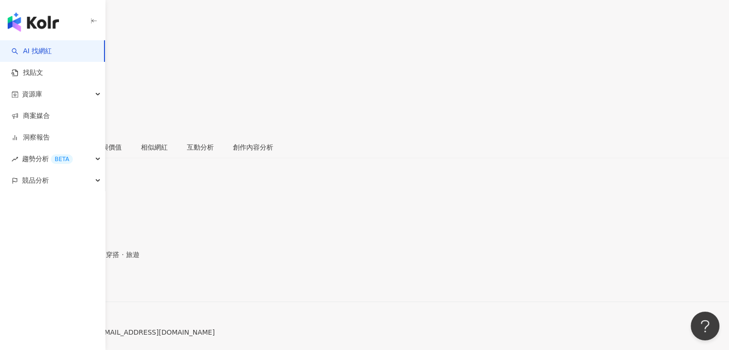
scroll to position [144, 0]
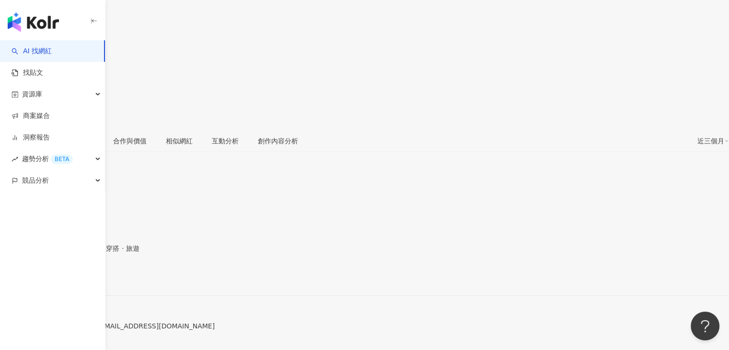
click at [196, 314] on span "與酒糟肌奮鬥中💪🏻 📮合作請洽：[PERSON_NAME][EMAIL_ADDRESS][DOMAIN_NAME] 🍪新影片&目前團購🔗都在這兒" at bounding box center [107, 325] width 215 height 23
click at [84, 275] on div "[URL][DOMAIN_NAME]" at bounding box center [47, 279] width 75 height 8
click at [204, 314] on span "與酒糟肌奮鬥中💪🏻 📮合作請洽：[PERSON_NAME][EMAIL_ADDRESS][DOMAIN_NAME] 🍪新影片&目前團購🔗都在這兒" at bounding box center [107, 325] width 215 height 23
click at [205, 314] on span "與酒糟肌奮鬥中💪🏻 📮合作請洽：[PERSON_NAME][EMAIL_ADDRESS][DOMAIN_NAME] 🍪新影片&目前團購🔗都在這兒" at bounding box center [107, 325] width 215 height 23
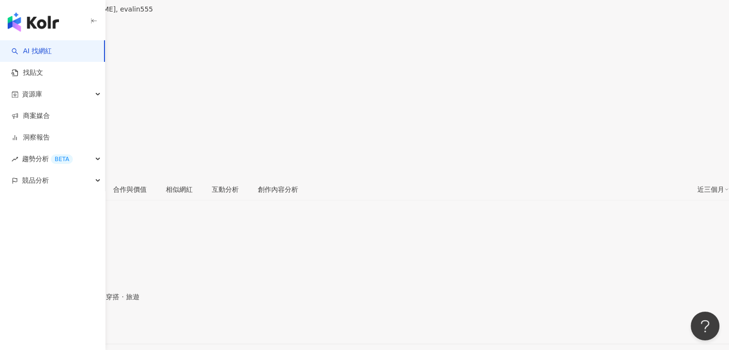
scroll to position [0, 0]
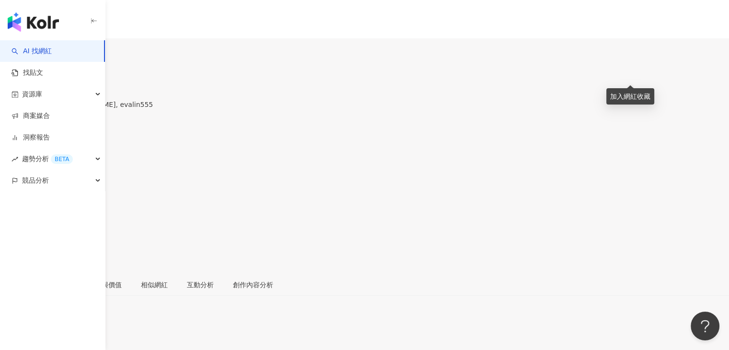
click at [5, 208] on icon at bounding box center [3, 211] width 4 height 6
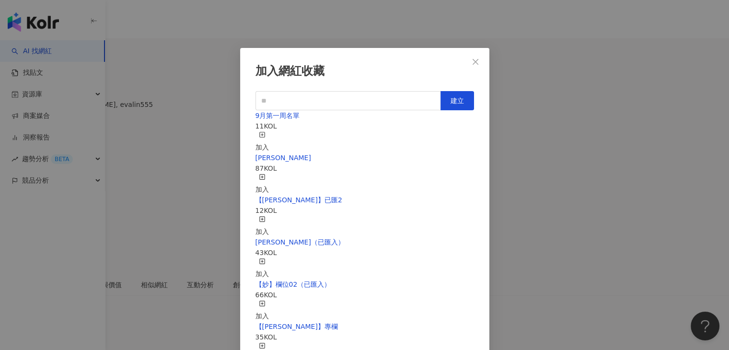
click at [269, 216] on div "加入" at bounding box center [261, 226] width 13 height 21
click at [307, 34] on div "加入網紅收藏 建立 【[PERSON_NAME]】已匯2 13 KOL 已加入 9月第一周名單 11 KOL 加入 EMMA 87 KOL 加入 [PERSO…" at bounding box center [364, 175] width 729 height 350
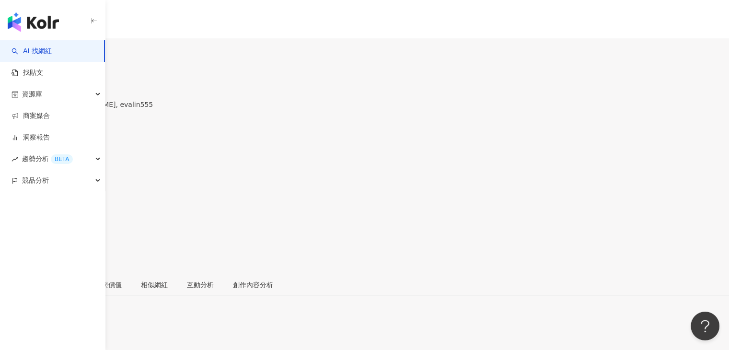
click at [477, 64] on div "加入網紅收藏 建立 【[PERSON_NAME]】已匯2 13 KOL 已加入 9月第一周名單 11 KOL 加入 EMMA 87 KOL 加入 [PERSO…" at bounding box center [364, 175] width 729 height 350
drag, startPoint x: 176, startPoint y: 68, endPoint x: 167, endPoint y: 68, distance: 9.6
click at [153, 91] on div "依法" at bounding box center [76, 95] width 153 height 8
copy div "依法"
click at [232, 69] on div "依法 [PERSON_NAME], [PERSON_NAME], evalin555 追蹤數 56,519 互動率 0.86% 觀看率 80.7%" at bounding box center [364, 167] width 729 height 211
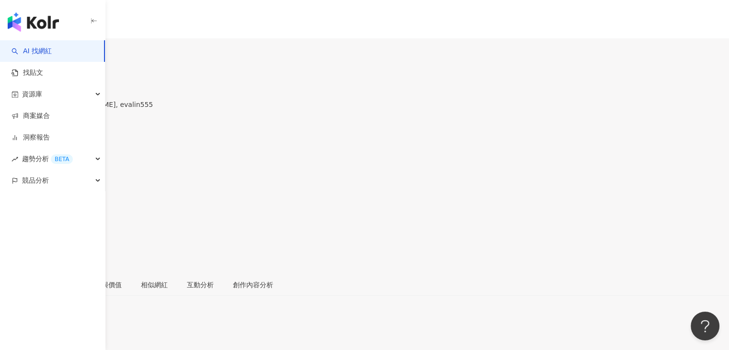
scroll to position [144, 0]
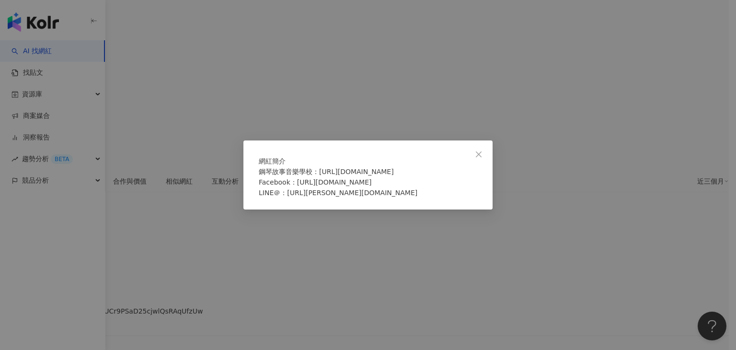
click at [241, 233] on div "網紅簡介 鋼琴故事音樂學校：https://pianostoryschool.teachable.com Facebook：https://www.faceb…" at bounding box center [368, 175] width 736 height 350
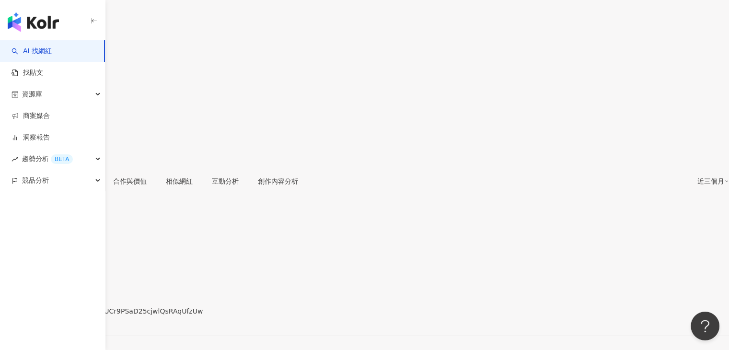
scroll to position [0, 0]
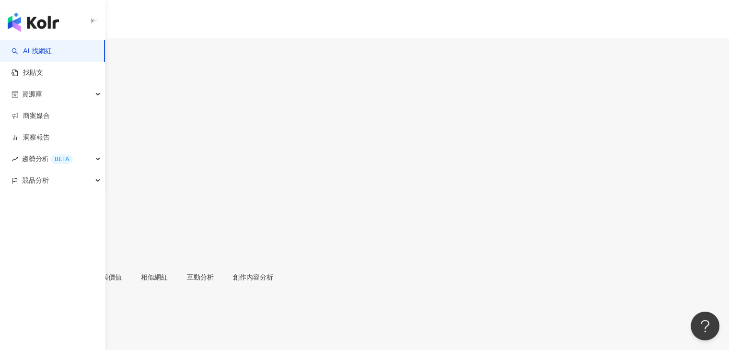
click at [75, 52] on input "search" at bounding box center [37, 59] width 75 height 15
type input "****"
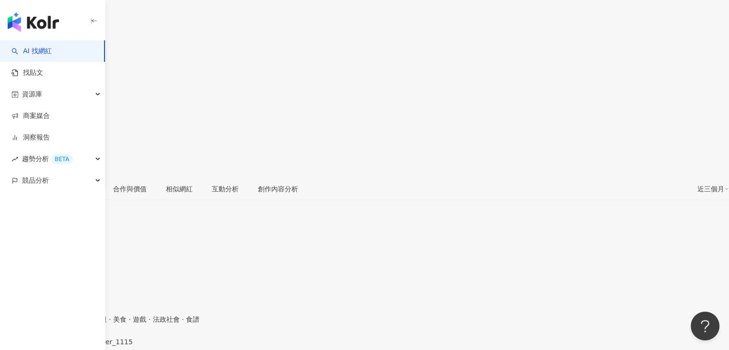
scroll to position [192, 0]
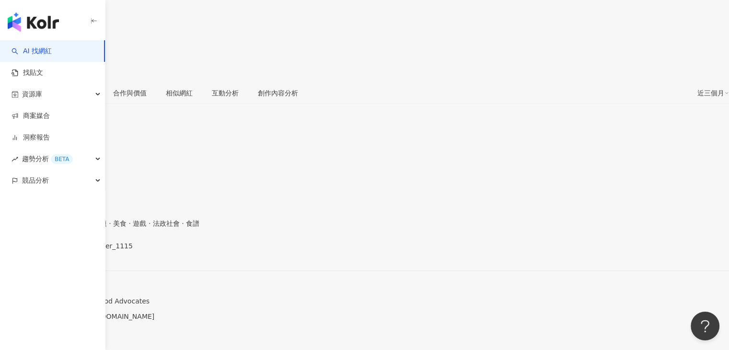
click at [20, 328] on span "看更多" at bounding box center [10, 332] width 20 height 8
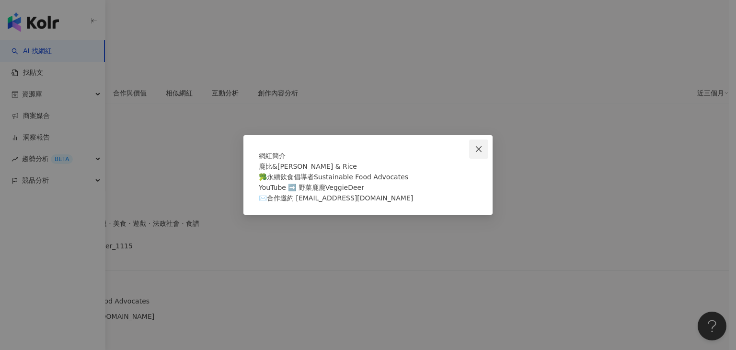
click at [473, 145] on span "Close" at bounding box center [478, 149] width 19 height 8
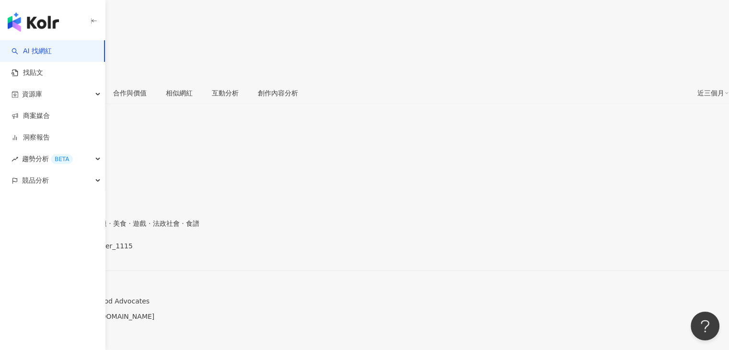
click at [20, 328] on span "看更多" at bounding box center [10, 332] width 20 height 8
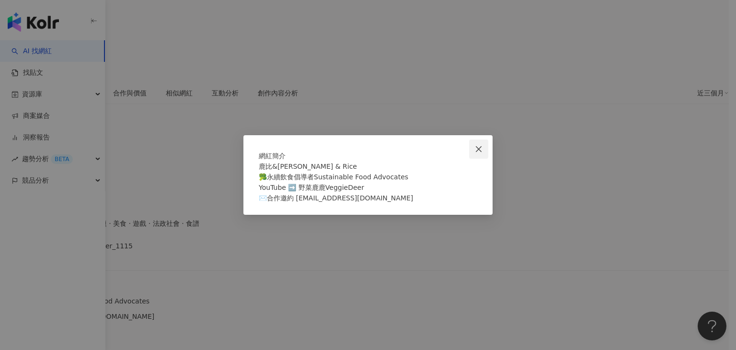
click at [488, 145] on span "Close" at bounding box center [478, 149] width 19 height 8
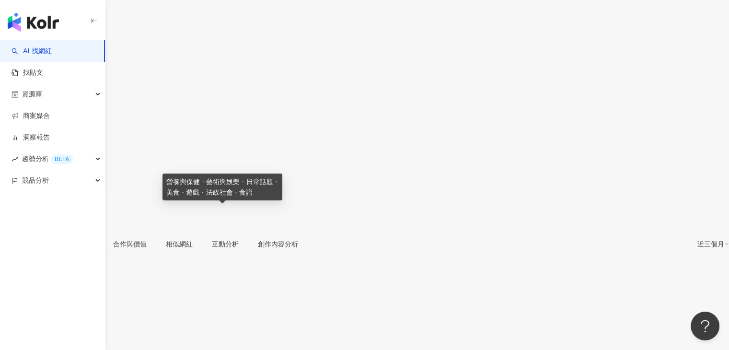
scroll to position [0, 0]
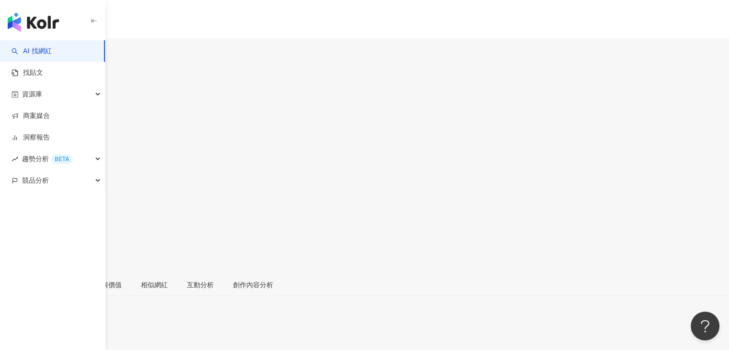
click at [50, 49] on button "5.7萬" at bounding box center [37, 52] width 25 height 19
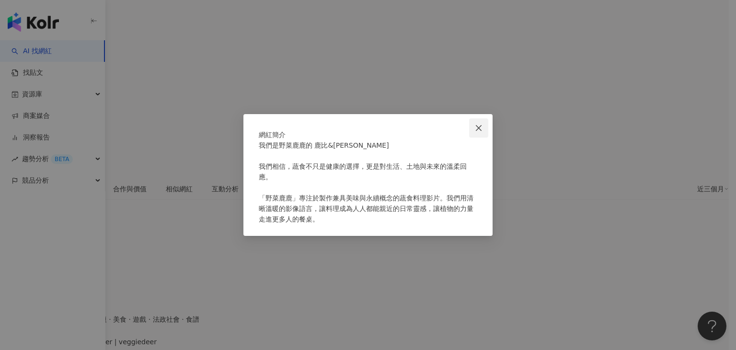
click at [479, 124] on icon "close" at bounding box center [479, 128] width 8 height 8
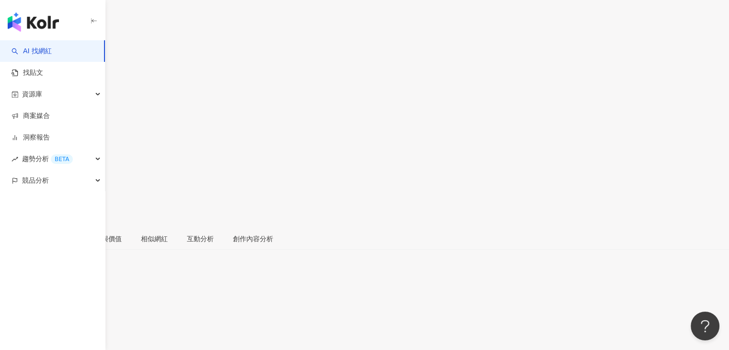
scroll to position [0, 0]
click at [69, 53] on div "20萬" at bounding box center [61, 57] width 15 height 8
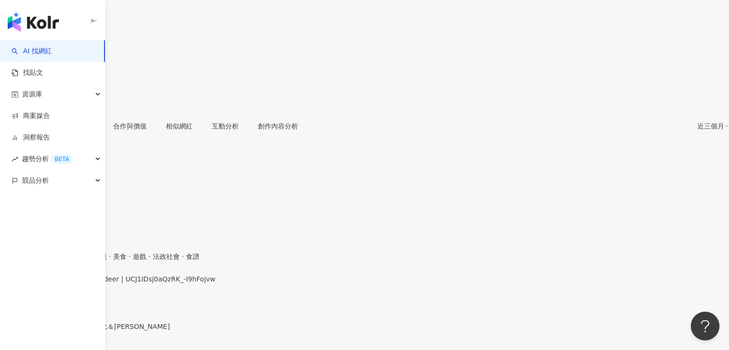
scroll to position [192, 0]
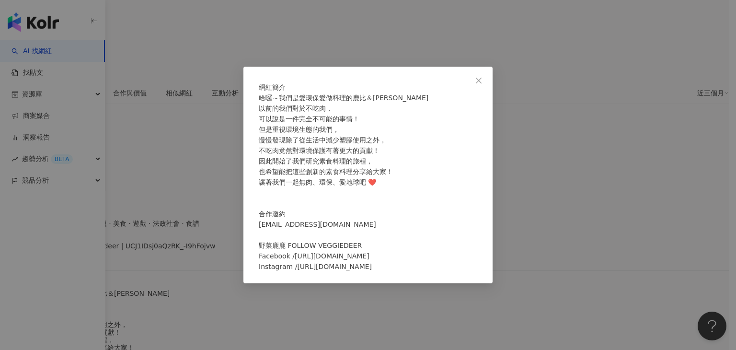
click at [475, 77] on span "Close" at bounding box center [478, 81] width 19 height 8
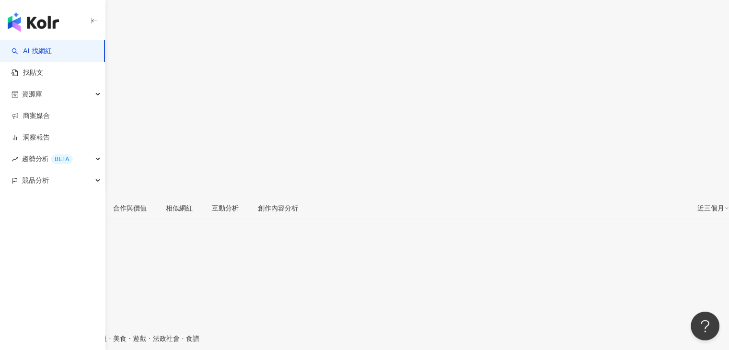
scroll to position [0, 0]
click at [96, 53] on div "8,417" at bounding box center [86, 57] width 19 height 8
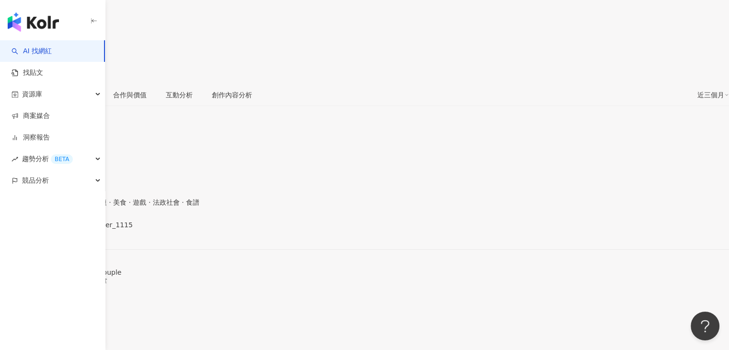
scroll to position [192, 0]
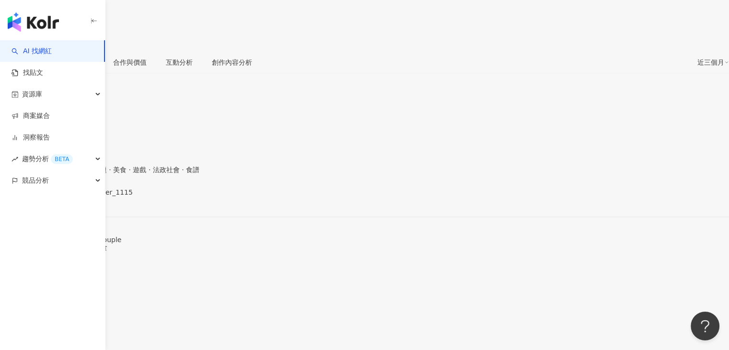
click at [20, 266] on span "看更多" at bounding box center [10, 270] width 20 height 8
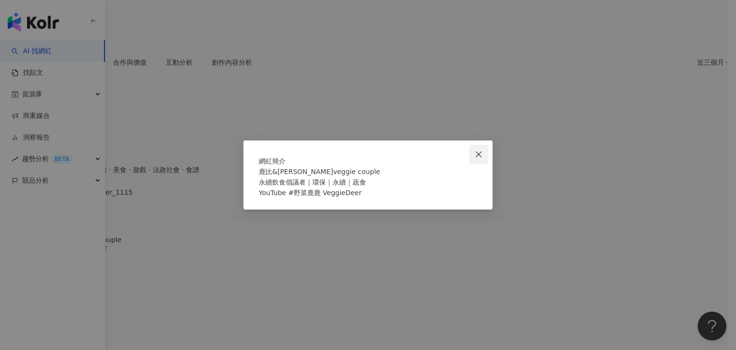
click at [475, 150] on icon "close" at bounding box center [479, 154] width 8 height 8
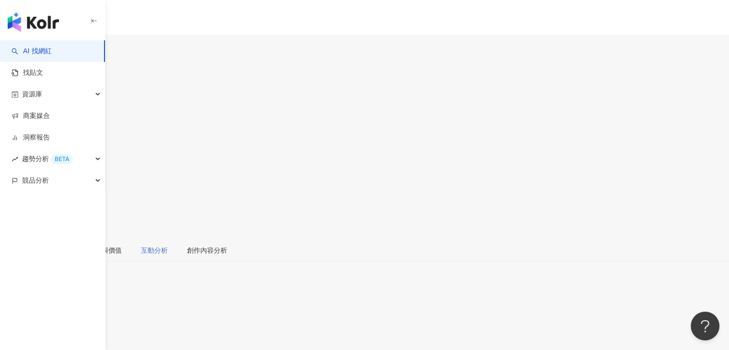
scroll to position [0, 0]
click at [69, 53] on div "20萬" at bounding box center [61, 57] width 15 height 8
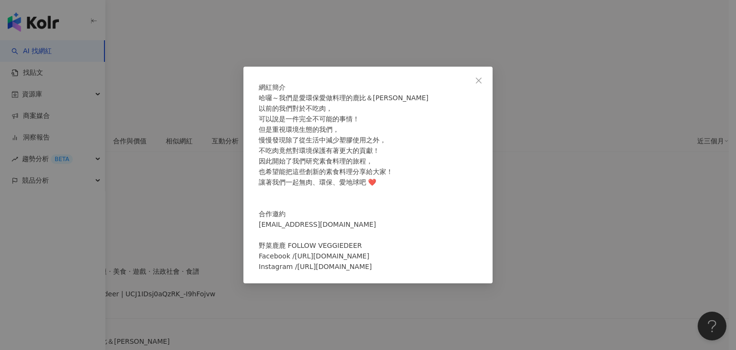
click at [511, 241] on div "網紅簡介 哈囉～我們是愛環保愛做料理的鹿比＆小野 以前的我們對於不吃肉， 可以說是一件完全不可能的事情！ 但是重視環境生態的我們， 慢慢發現除了從生活中減少塑…" at bounding box center [368, 175] width 736 height 350
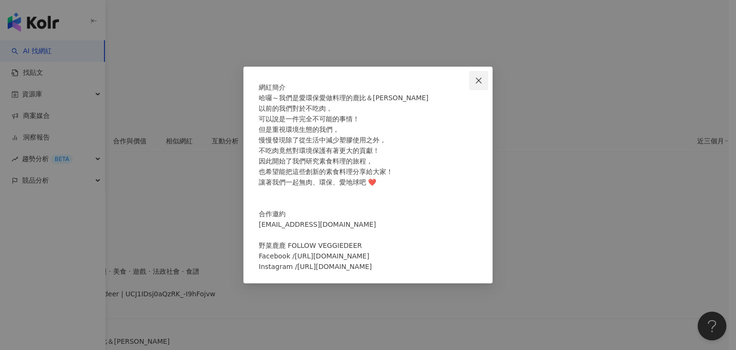
click at [477, 77] on icon "close" at bounding box center [479, 81] width 8 height 8
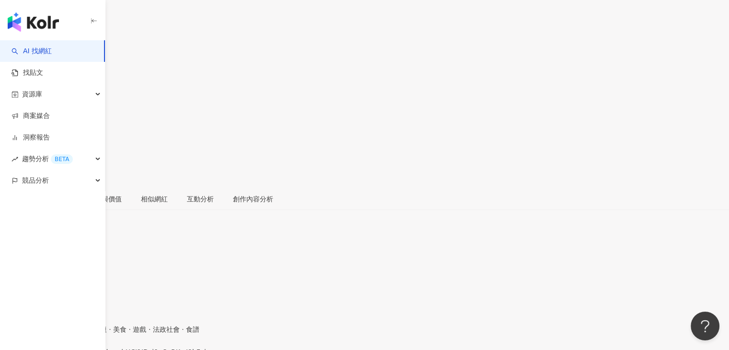
scroll to position [0, 0]
click at [46, 53] on div "5.7萬" at bounding box center [37, 57] width 17 height 8
click at [73, 48] on button "20萬" at bounding box center [61, 52] width 23 height 19
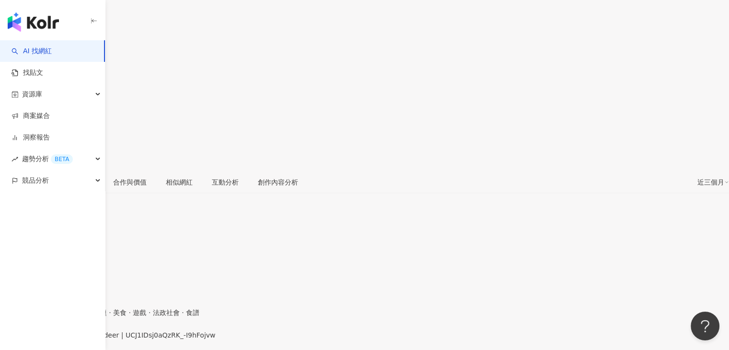
scroll to position [192, 0]
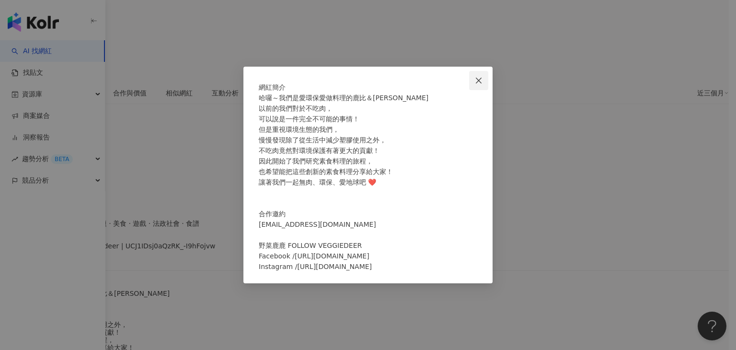
click at [479, 77] on icon "close" at bounding box center [479, 81] width 8 height 8
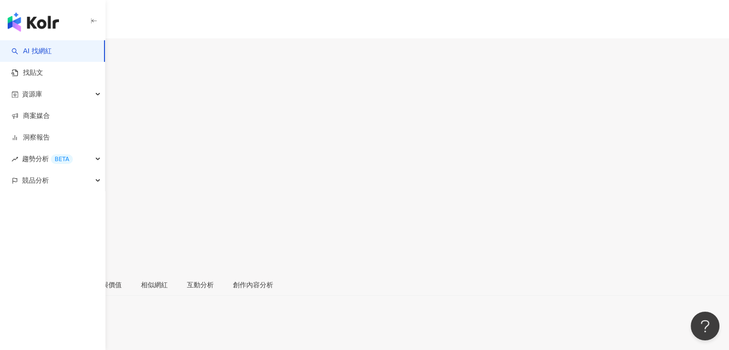
scroll to position [96, 0]
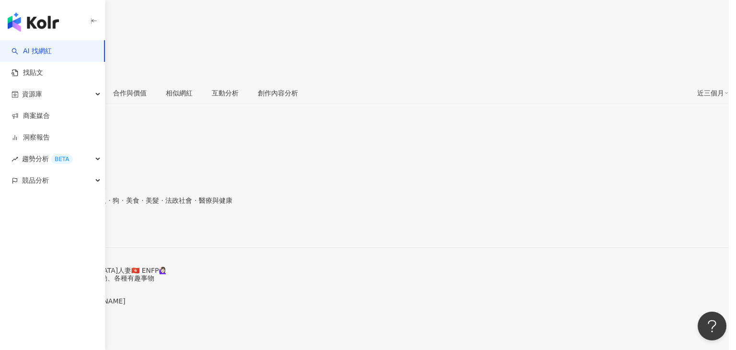
click at [286, 196] on span "嫁來台灣🇹🇼的香港人妻🇭🇰 ENFP🙋🏻‍♀️ 喜歡旅遊、美食、貓狗、美酒、運動、各種有趣事物 - 合作洽詢可私訊 或 Email 💌 📬Poyeecheun…" at bounding box center [342, 181] width 167 height 81
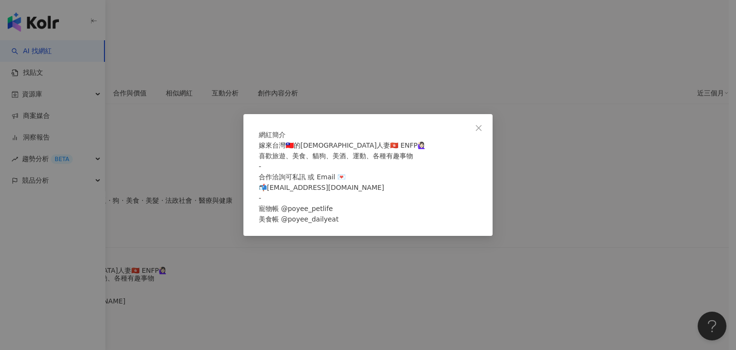
drag, startPoint x: 484, startPoint y: 108, endPoint x: 433, endPoint y: 97, distance: 52.0
click at [483, 124] on span "Close" at bounding box center [478, 128] width 19 height 8
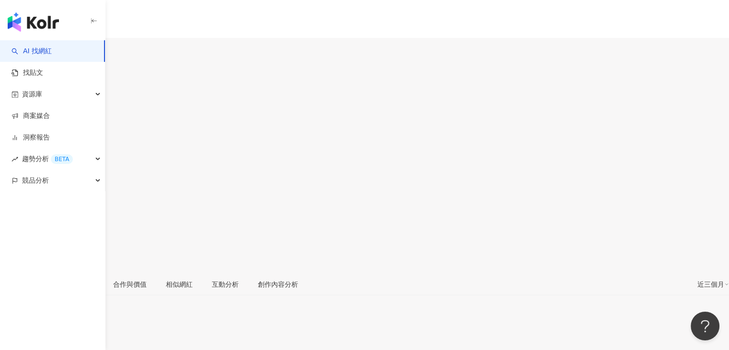
scroll to position [144, 0]
click at [20, 344] on span "看更多" at bounding box center [10, 348] width 20 height 8
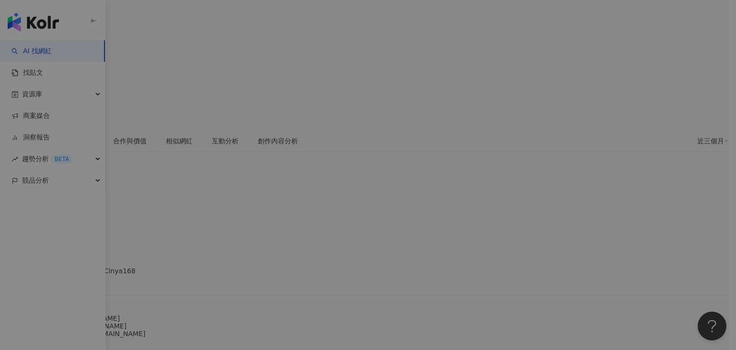
click at [255, 210] on div "網紅簡介 ✅團購列表👉 [URL][DOMAIN_NAME] ✅百堂線上課👉 [URL][DOMAIN_NAME] ✅直接跟Cinya聯絡👉 [URL][DO…" at bounding box center [368, 175] width 736 height 350
click at [243, 208] on div "網紅簡介 ✅團購列表👉 [URL][DOMAIN_NAME] ✅百堂線上課👉 [URL][DOMAIN_NAME] ✅直接跟Cinya聯絡👉 [URL][DO…" at bounding box center [368, 175] width 736 height 350
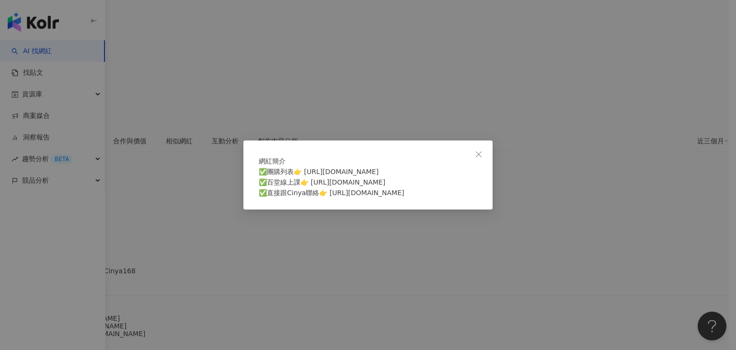
click at [243, 208] on div "網紅簡介 ✅團購列表👉 [URL][DOMAIN_NAME] ✅百堂線上課👉 [URL][DOMAIN_NAME] ✅直接跟Cinya聯絡👉 [URL][DO…" at bounding box center [368, 175] width 736 height 350
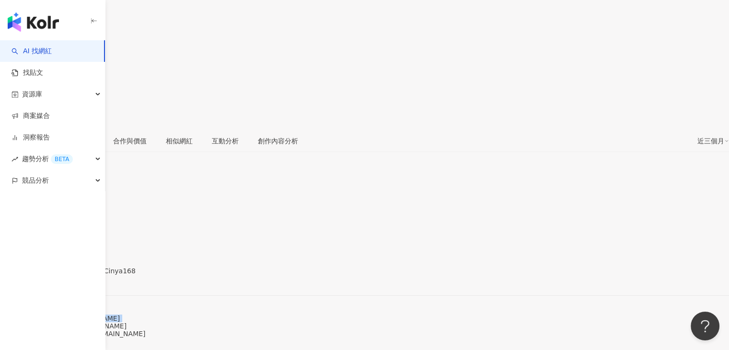
drag, startPoint x: 257, startPoint y: 212, endPoint x: 189, endPoint y: 213, distance: 68.5
click at [189, 314] on div "✅團購列表👉 [URL][DOMAIN_NAME] ✅百堂線上課👉 [URL][DOMAIN_NAME] ✅直接跟Cinya聯絡👉 [URL][DOMAIN_…" at bounding box center [364, 325] width 729 height 23
copy span "[URL][DOMAIN_NAME]"
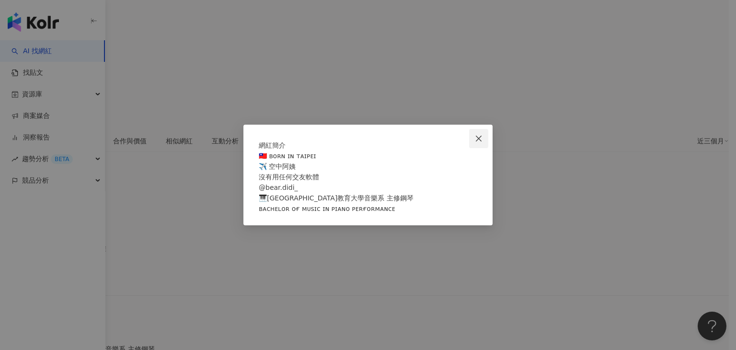
click at [473, 129] on button "Close" at bounding box center [478, 138] width 19 height 19
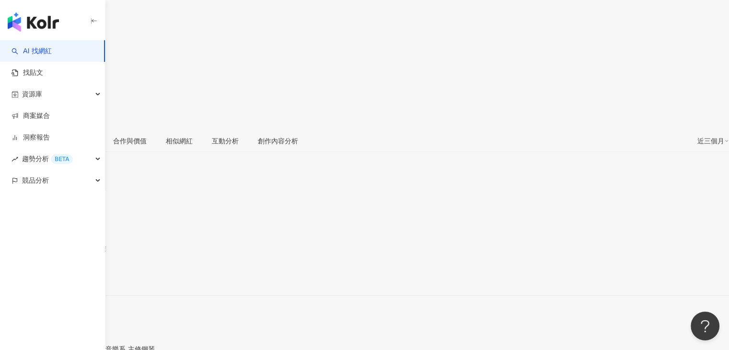
click at [84, 275] on div "[URL][DOMAIN_NAME]" at bounding box center [47, 279] width 75 height 8
click at [5, 160] on icon at bounding box center [3, 163] width 4 height 6
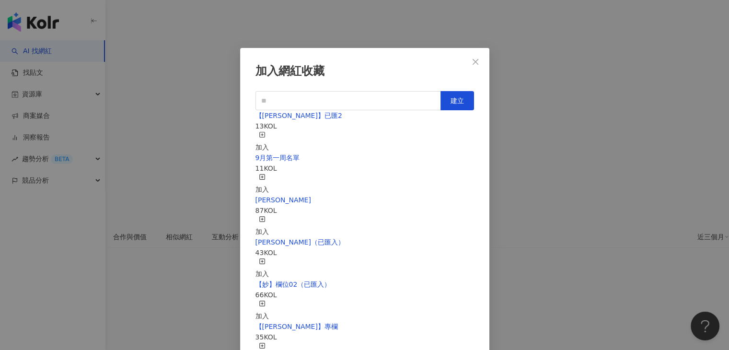
click at [269, 133] on div "加入" at bounding box center [261, 141] width 13 height 21
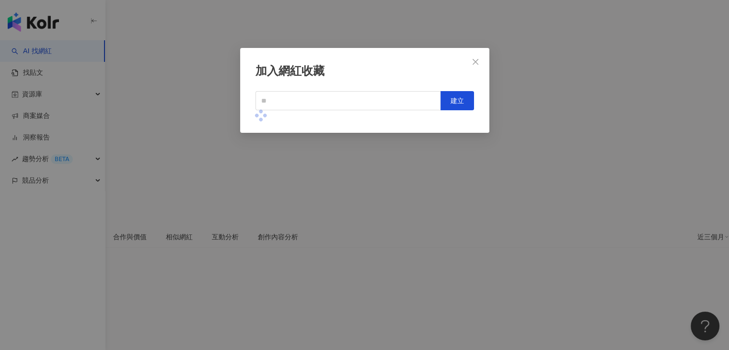
click at [272, 28] on div "加入網紅收藏 建立" at bounding box center [364, 175] width 729 height 350
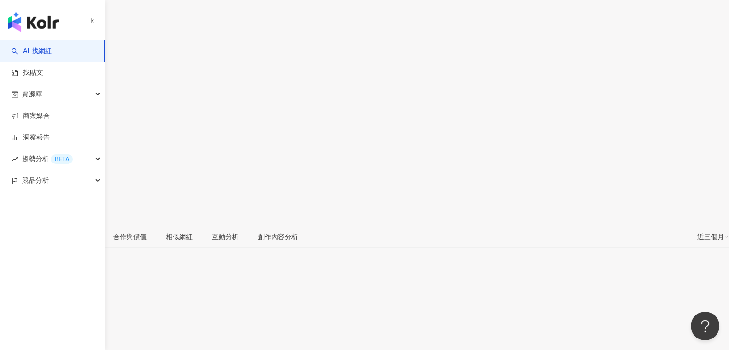
drag, startPoint x: 255, startPoint y: 23, endPoint x: 168, endPoint y: 18, distance: 86.9
click at [168, 18] on div "Cinya的私房烘焙課 Cinya 追蹤數 62,677 互動率 0.51% 觀看率 35.4%" at bounding box center [364, 119] width 729 height 211
copy div "Cinya的私房烘焙課"
drag, startPoint x: 166, startPoint y: 69, endPoint x: 204, endPoint y: 67, distance: 37.9
click at [78, 91] on div "[PERSON_NAME] WGS" at bounding box center [39, 95] width 78 height 8
